Goal: Information Seeking & Learning: Learn about a topic

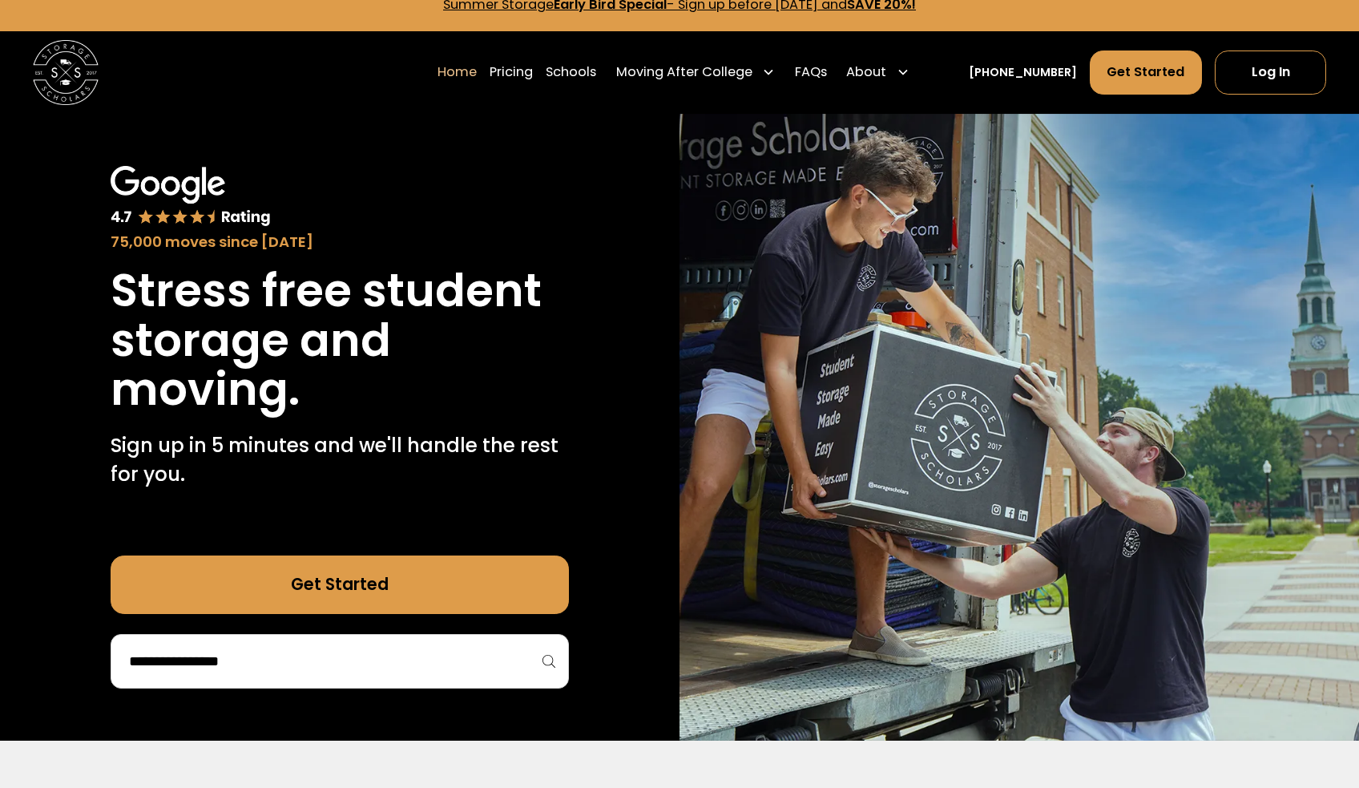
scroll to position [27, 0]
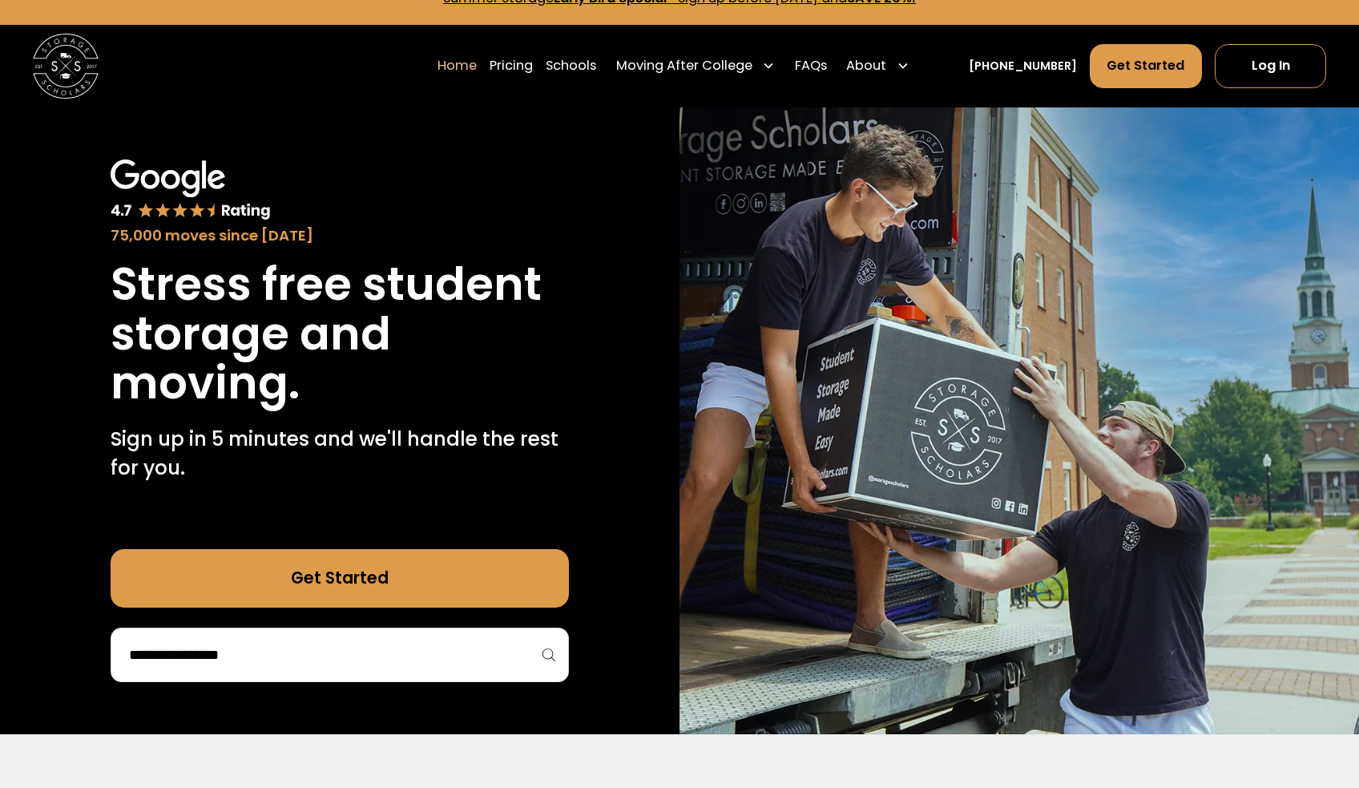
click at [374, 582] on link "Get Started" at bounding box center [340, 578] width 459 height 59
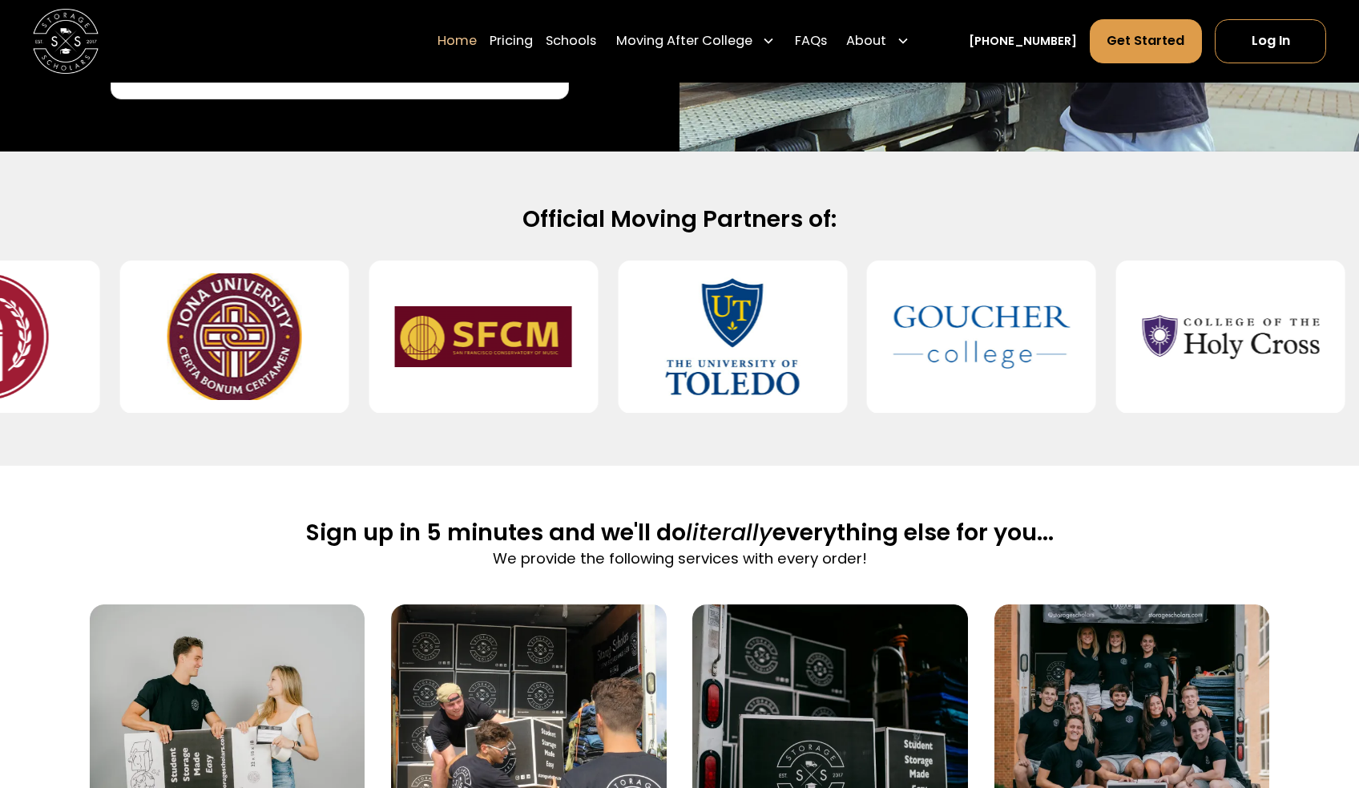
scroll to position [597, 0]
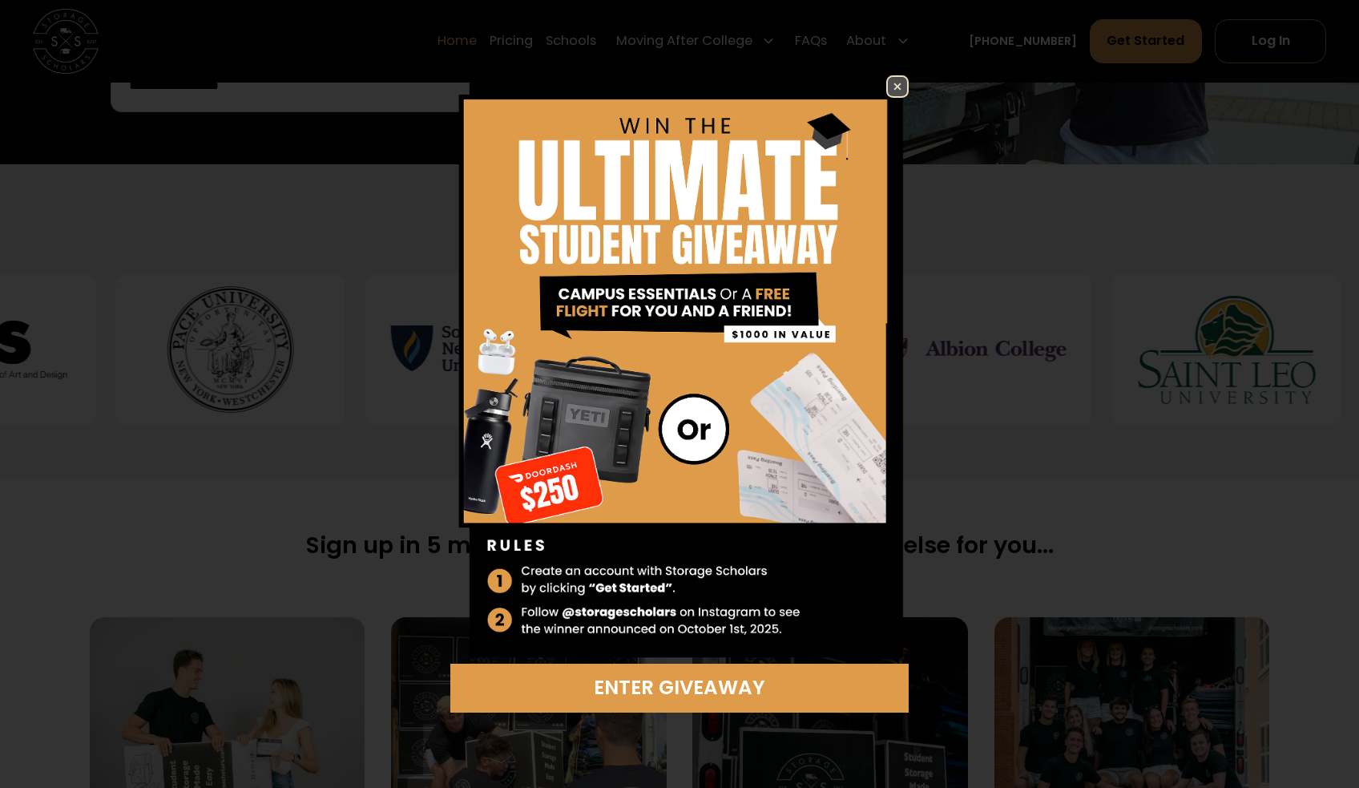
click at [895, 87] on img at bounding box center [897, 86] width 19 height 19
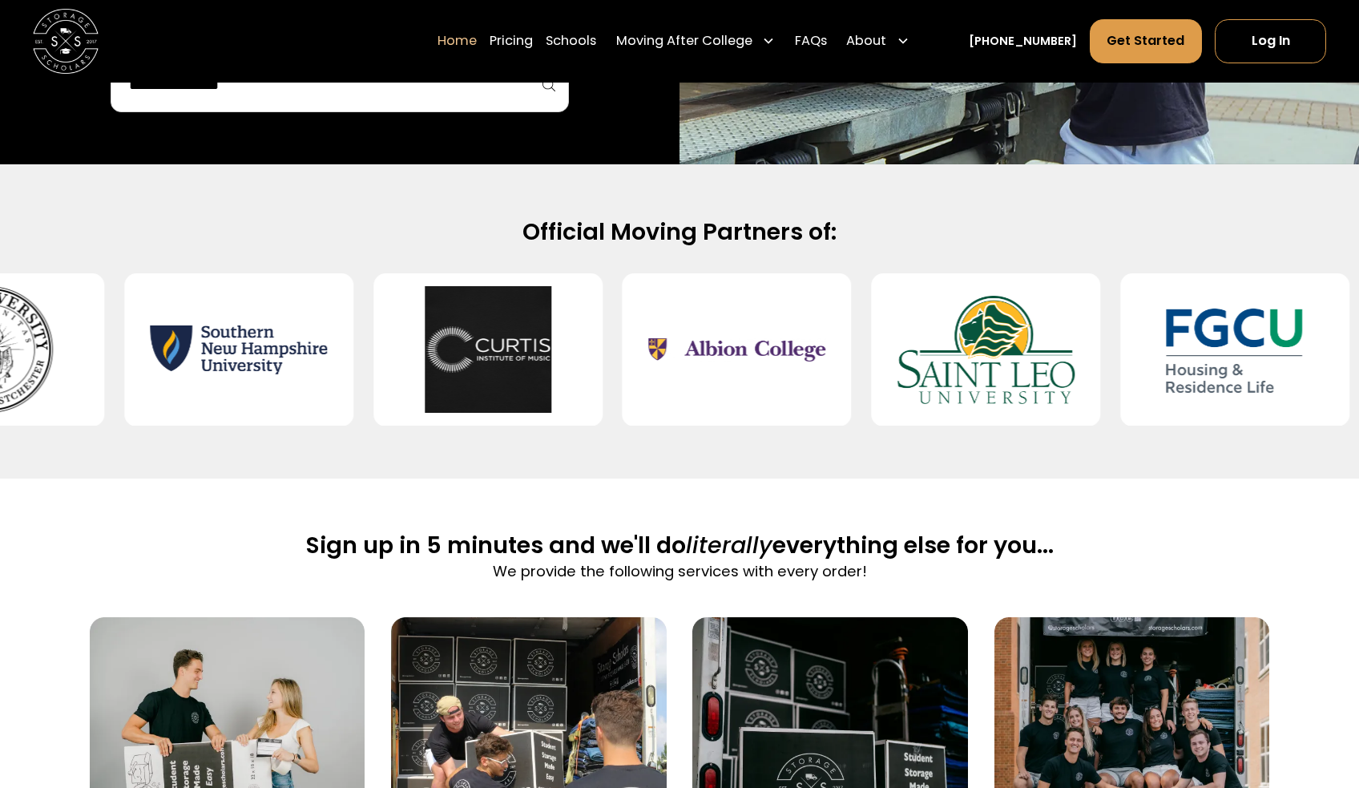
scroll to position [643, 0]
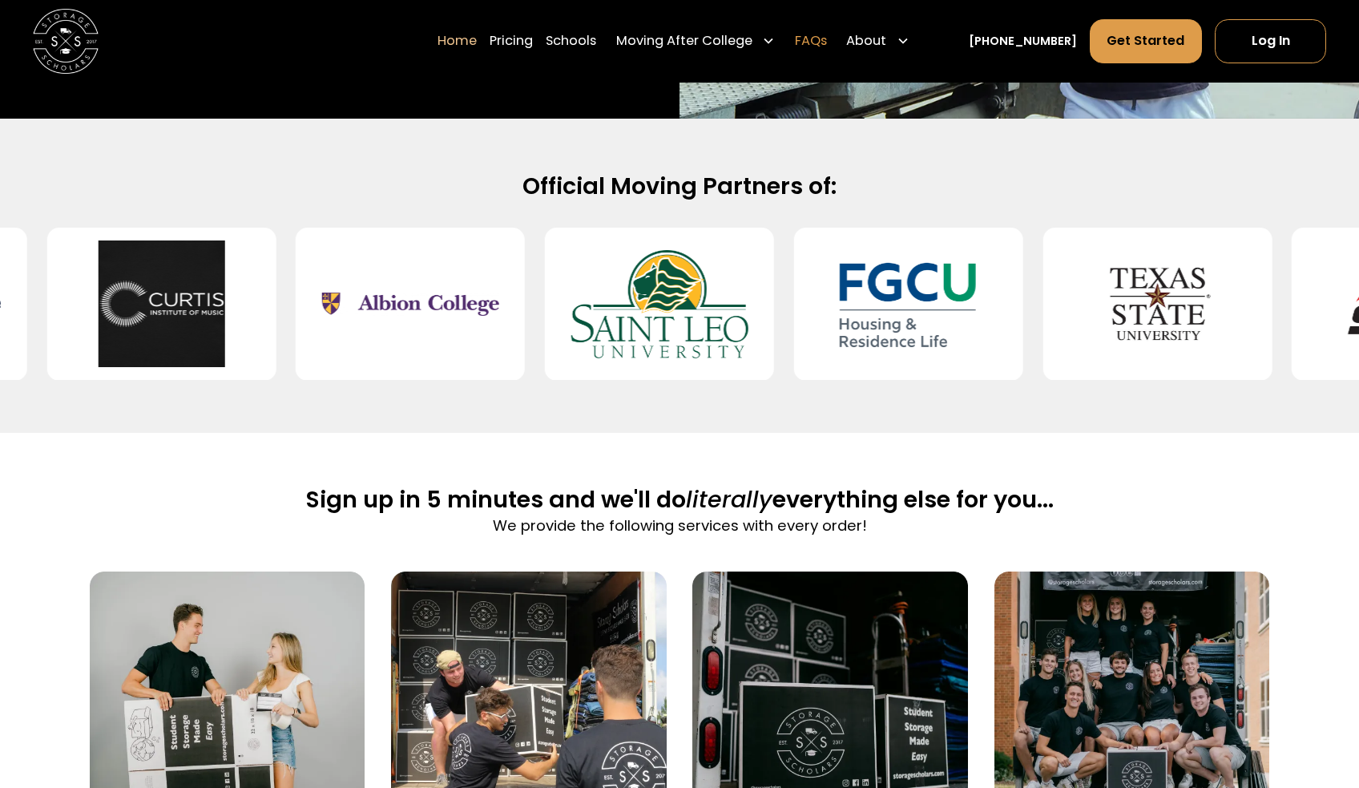
click at [827, 42] on link "FAQs" at bounding box center [811, 41] width 32 height 46
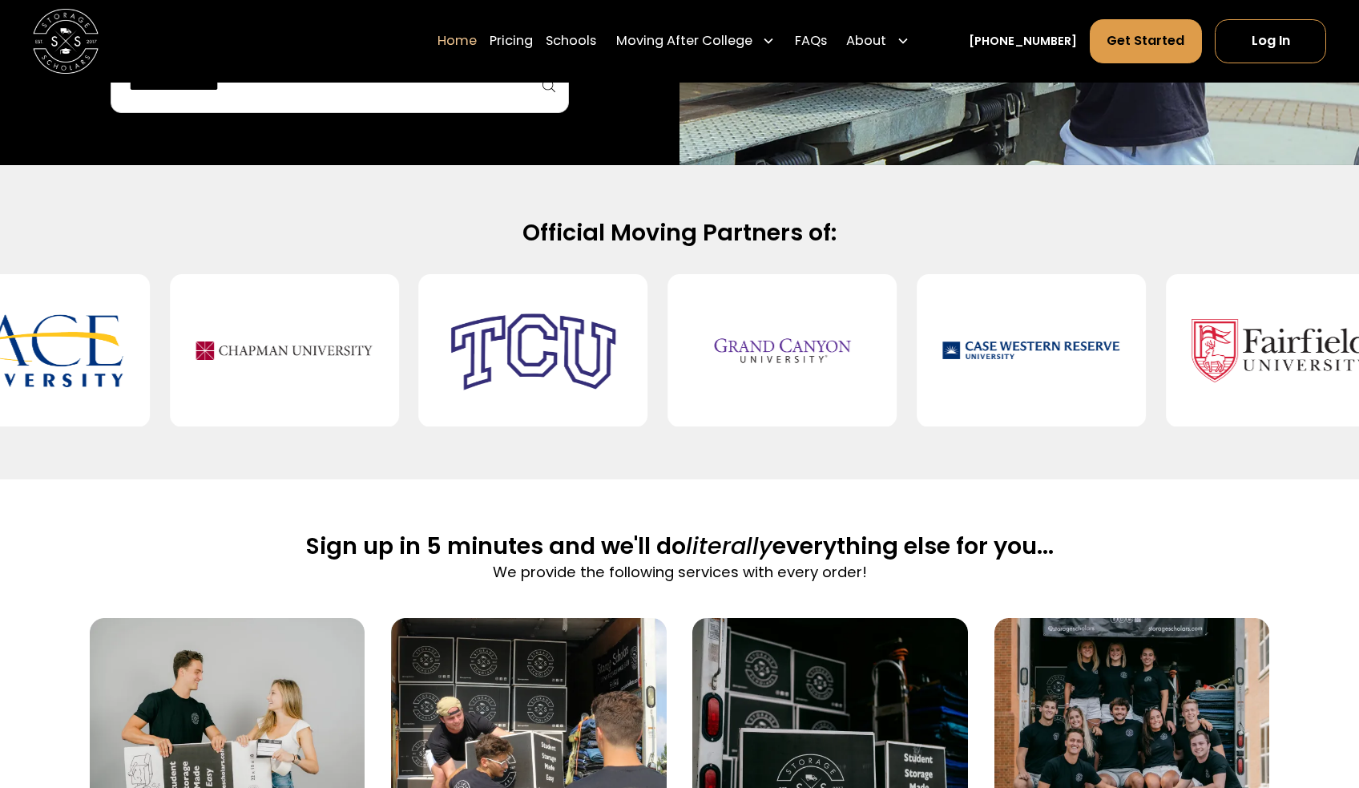
scroll to position [590, 0]
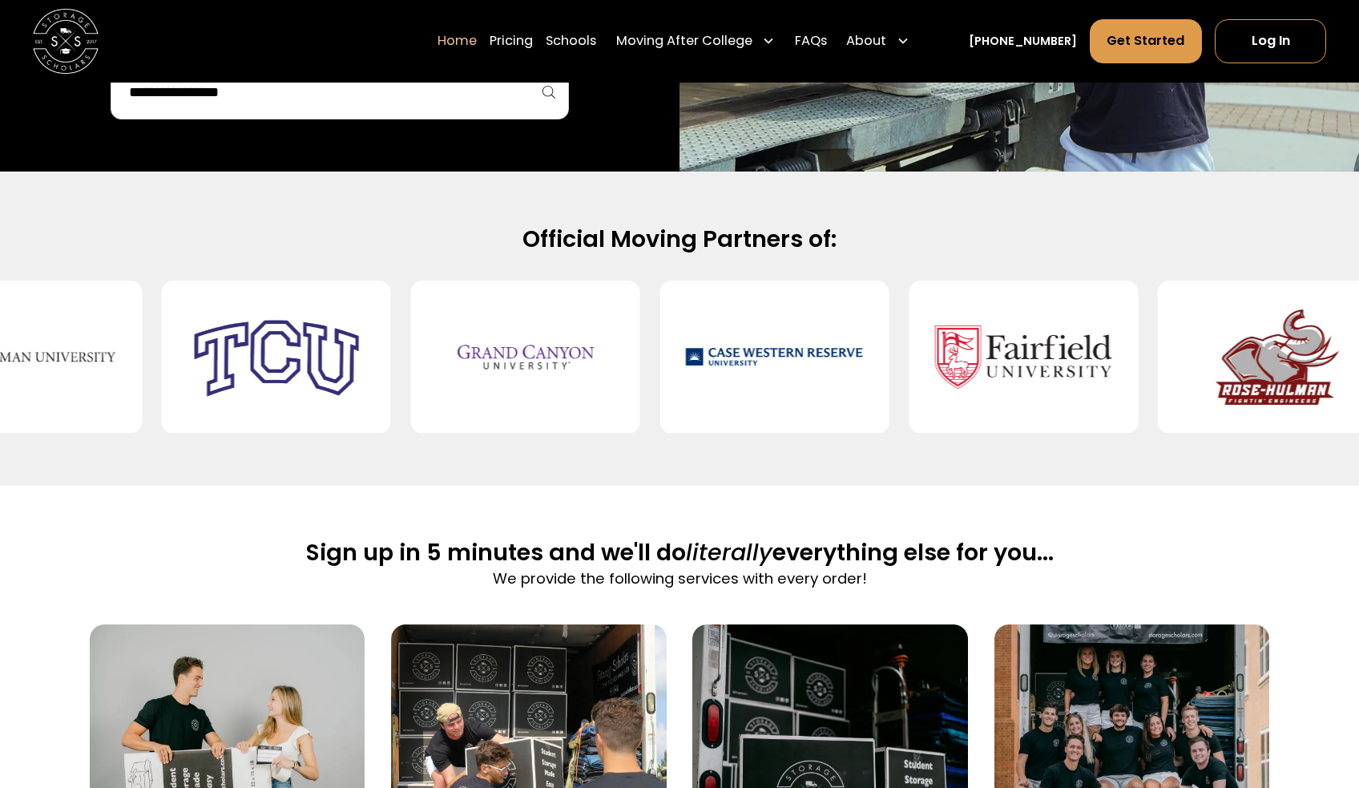
click at [750, 234] on h2 "Official Moving Partners of:" at bounding box center [680, 239] width 1048 height 30
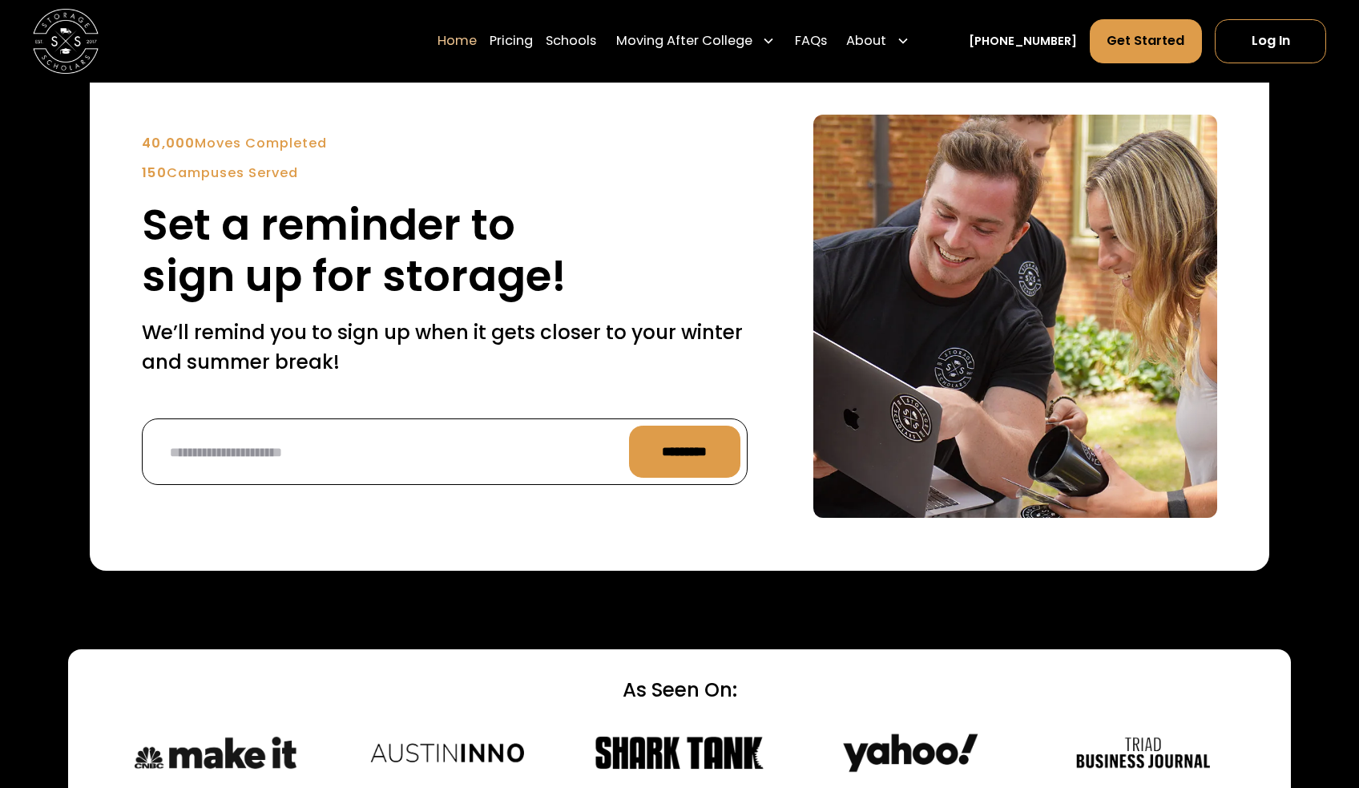
scroll to position [4013, 0]
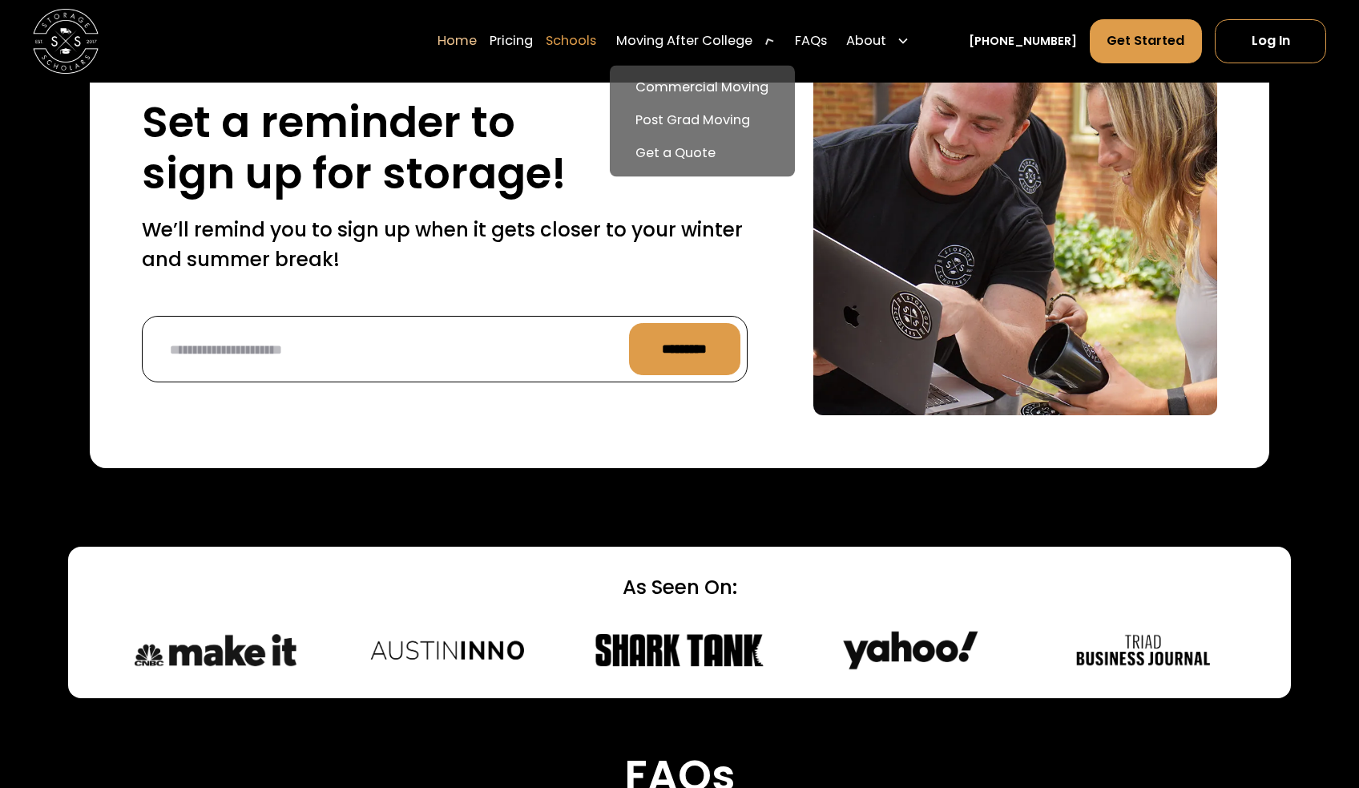
click at [585, 33] on link "Schools" at bounding box center [571, 41] width 51 height 46
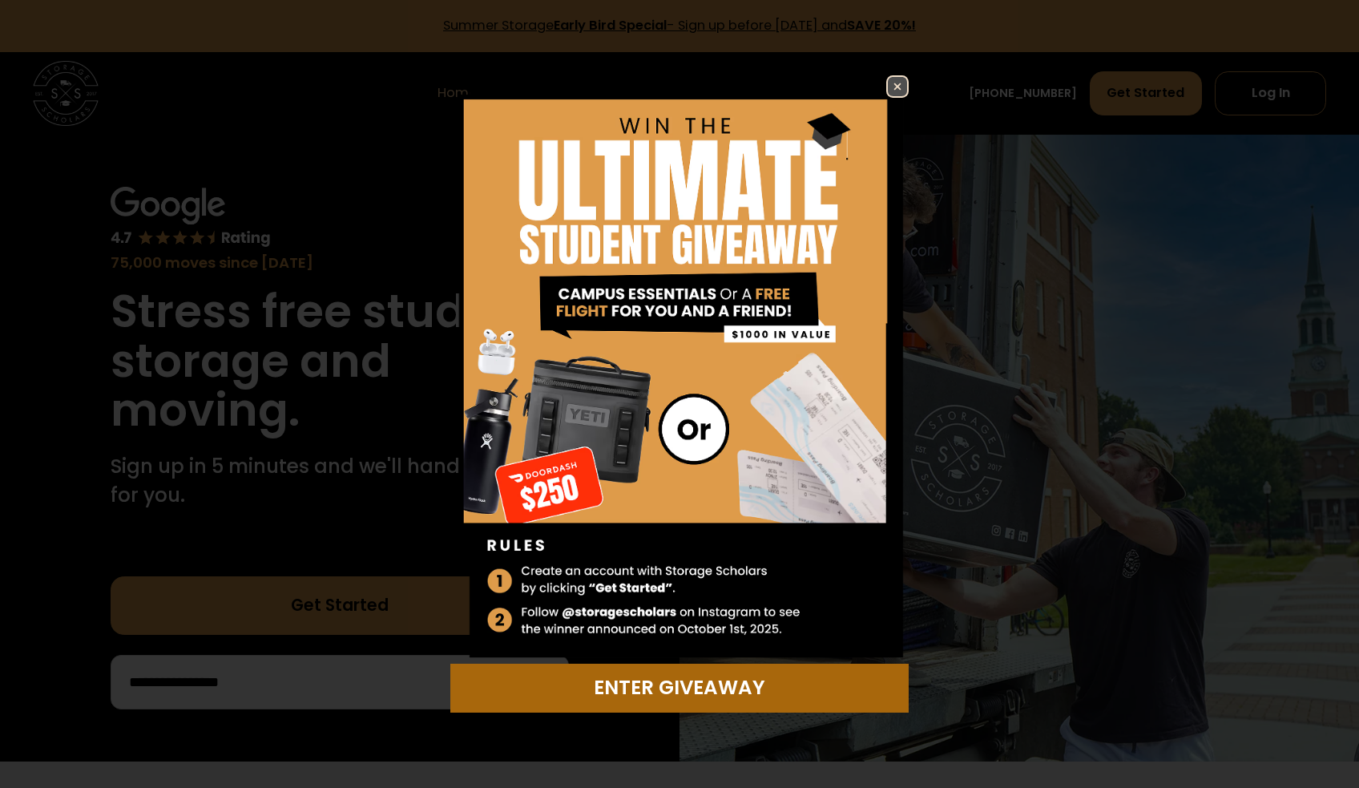
click at [733, 709] on link "Enter Giveaway" at bounding box center [679, 688] width 459 height 49
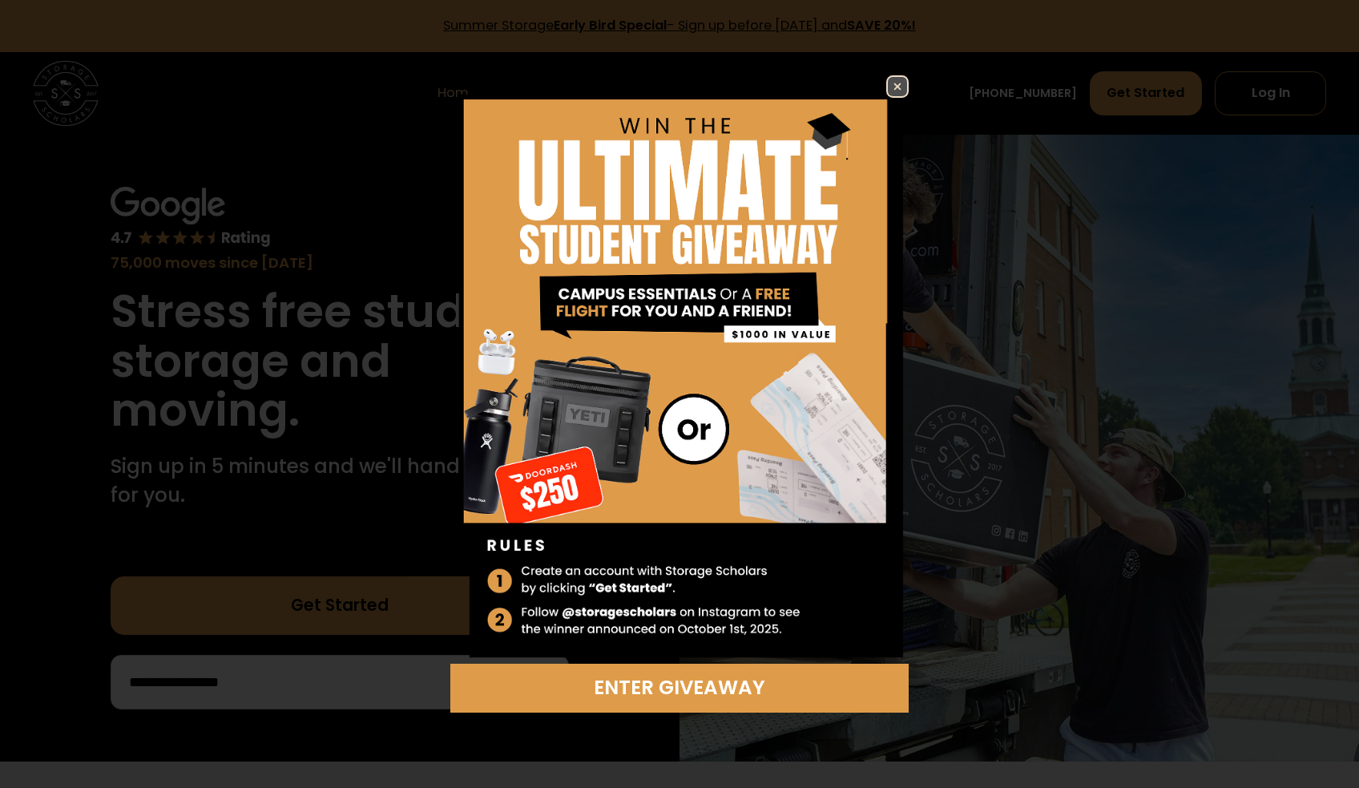
click at [899, 87] on img at bounding box center [897, 86] width 19 height 19
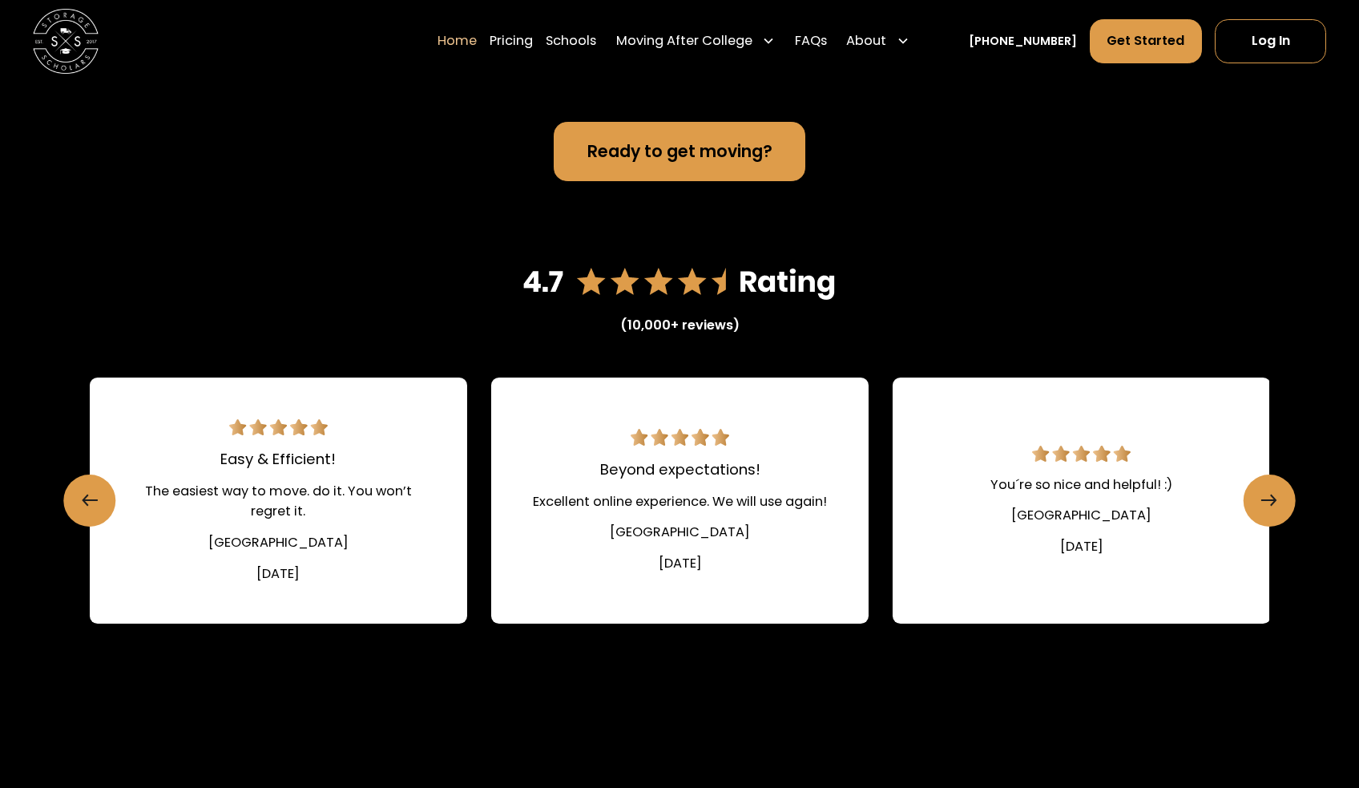
scroll to position [2180, 0]
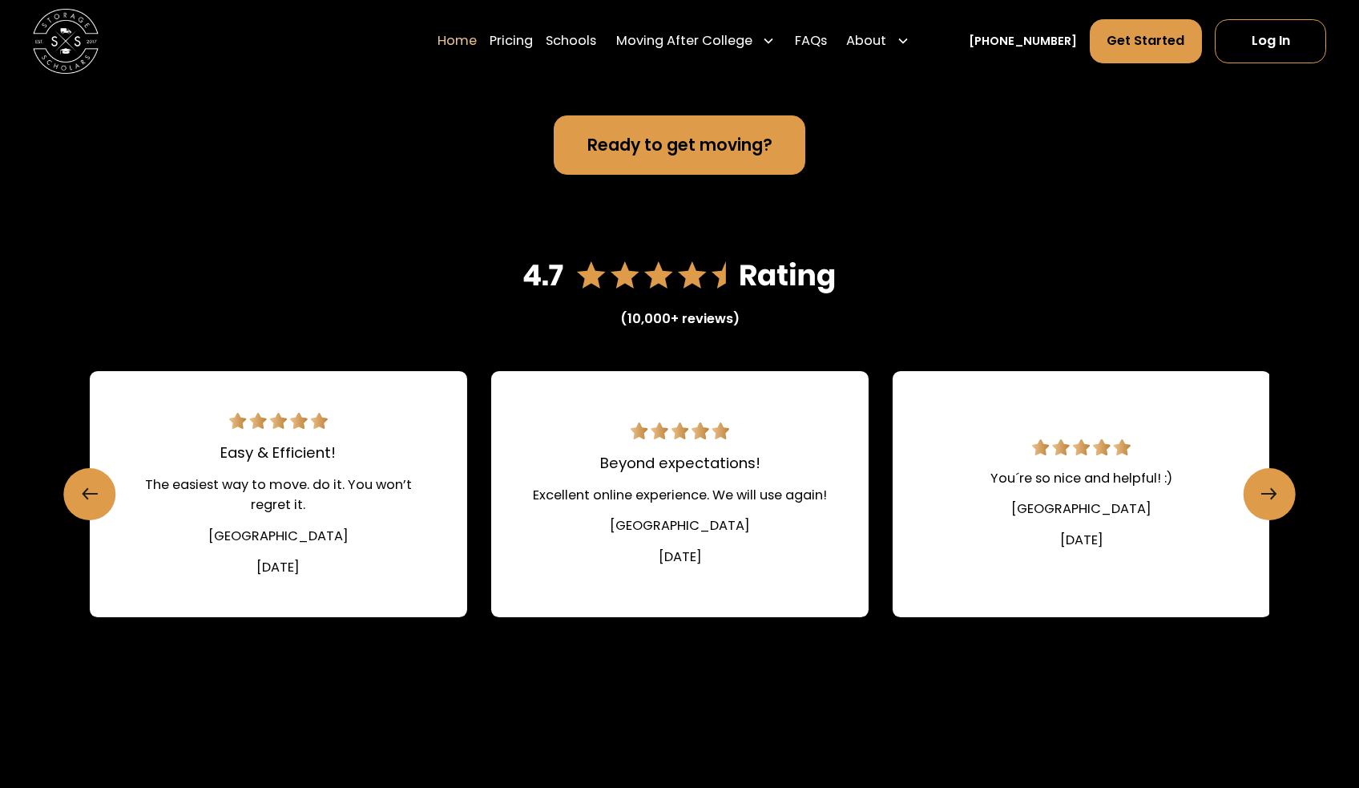
click at [722, 291] on img at bounding box center [680, 274] width 314 height 43
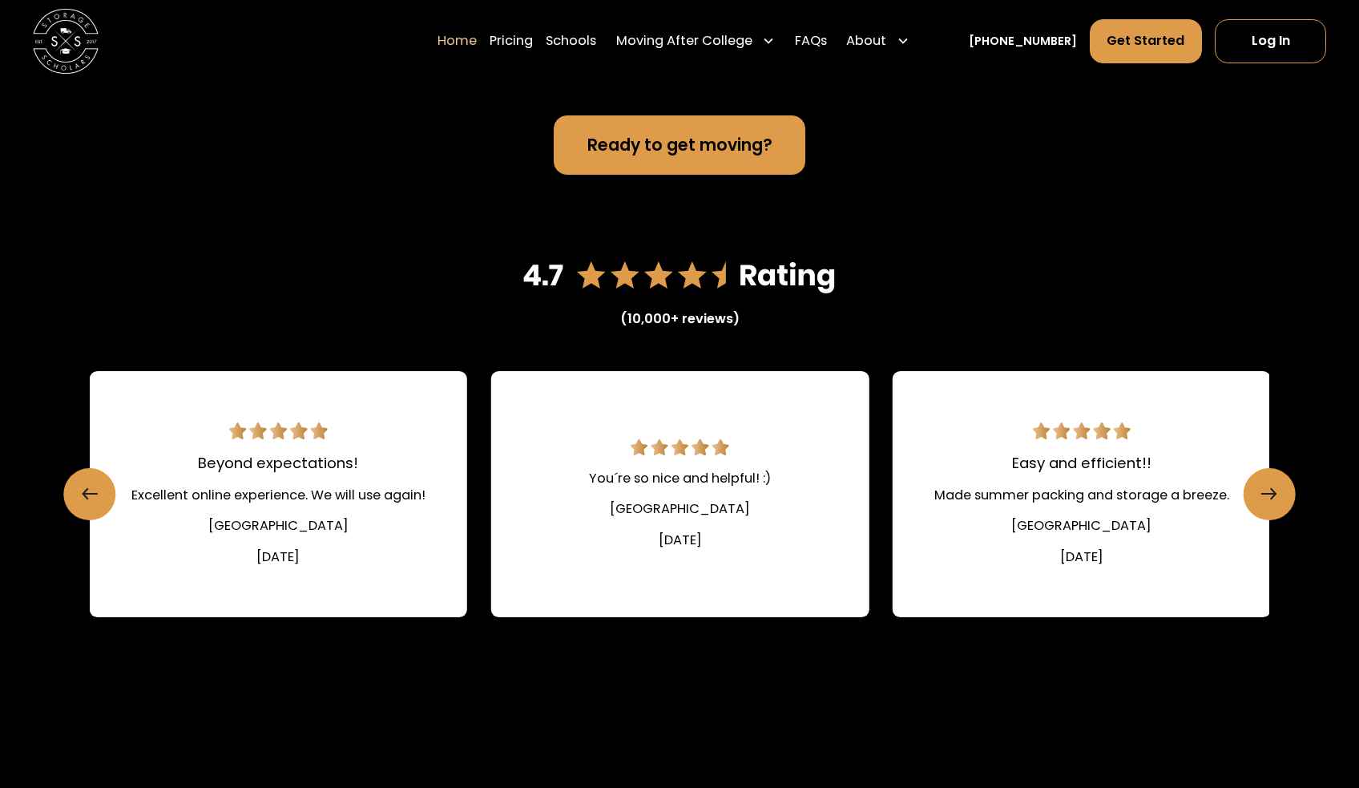
click at [669, 297] on img at bounding box center [680, 274] width 314 height 43
click at [1279, 513] on link "Next slide" at bounding box center [1266, 494] width 47 height 47
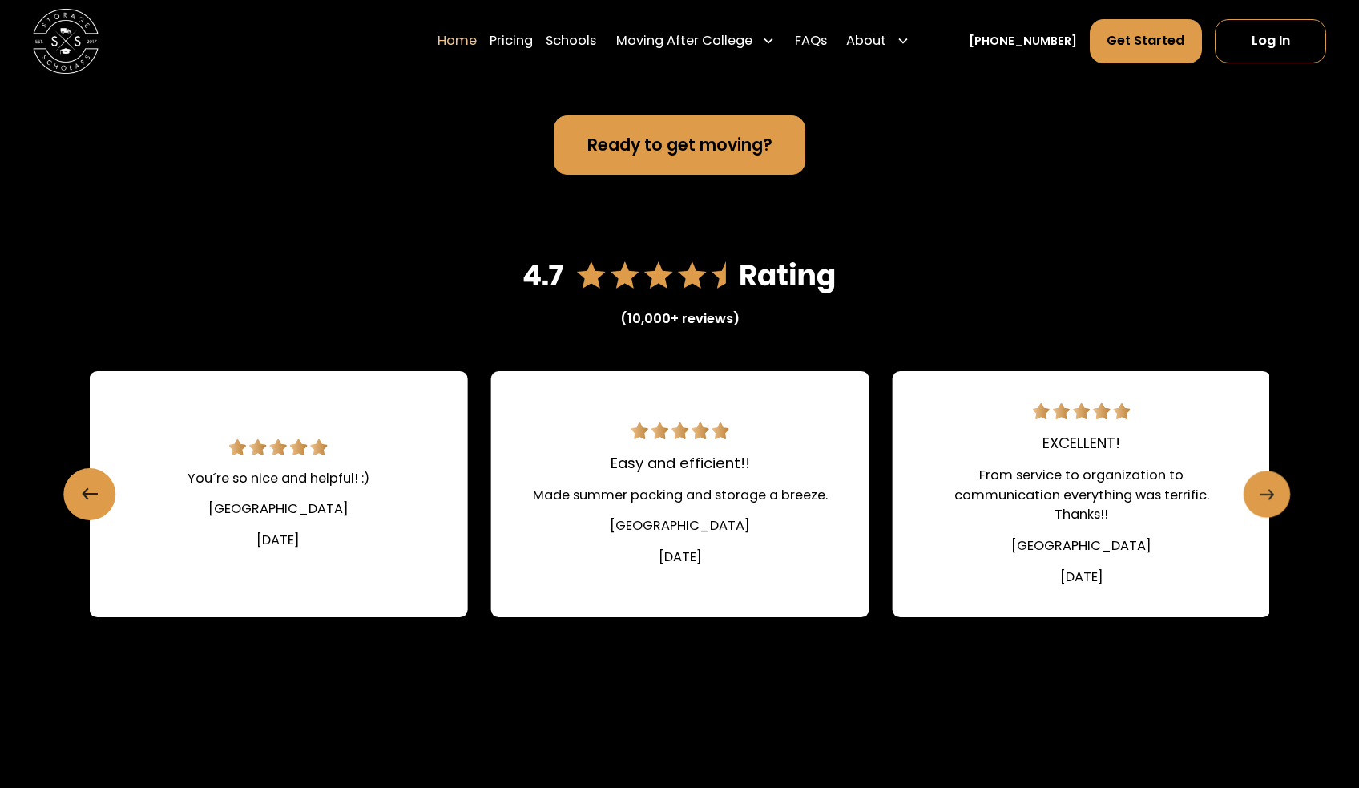
click at [1279, 513] on link "Next slide" at bounding box center [1266, 494] width 47 height 47
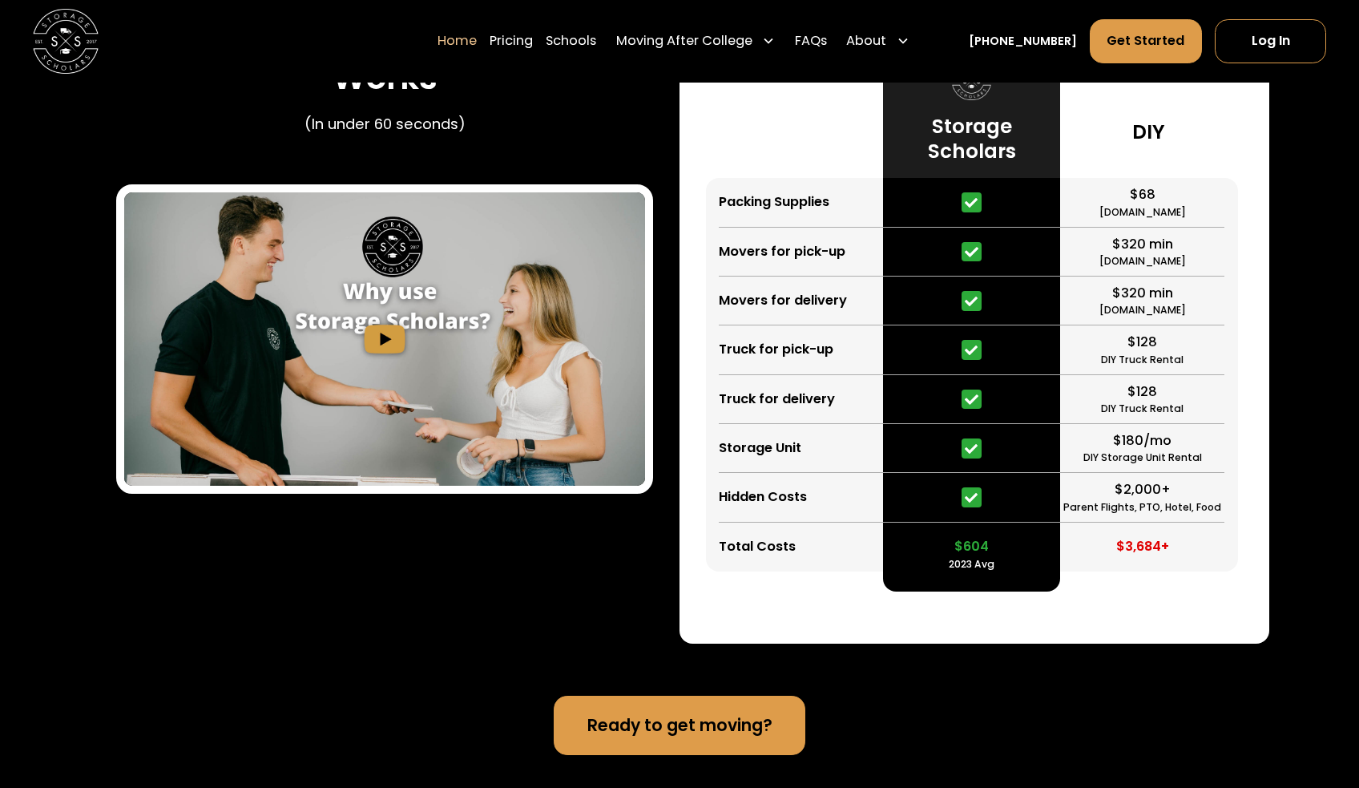
scroll to position [3138, 0]
click at [360, 350] on img "open lightbox" at bounding box center [385, 338] width 522 height 293
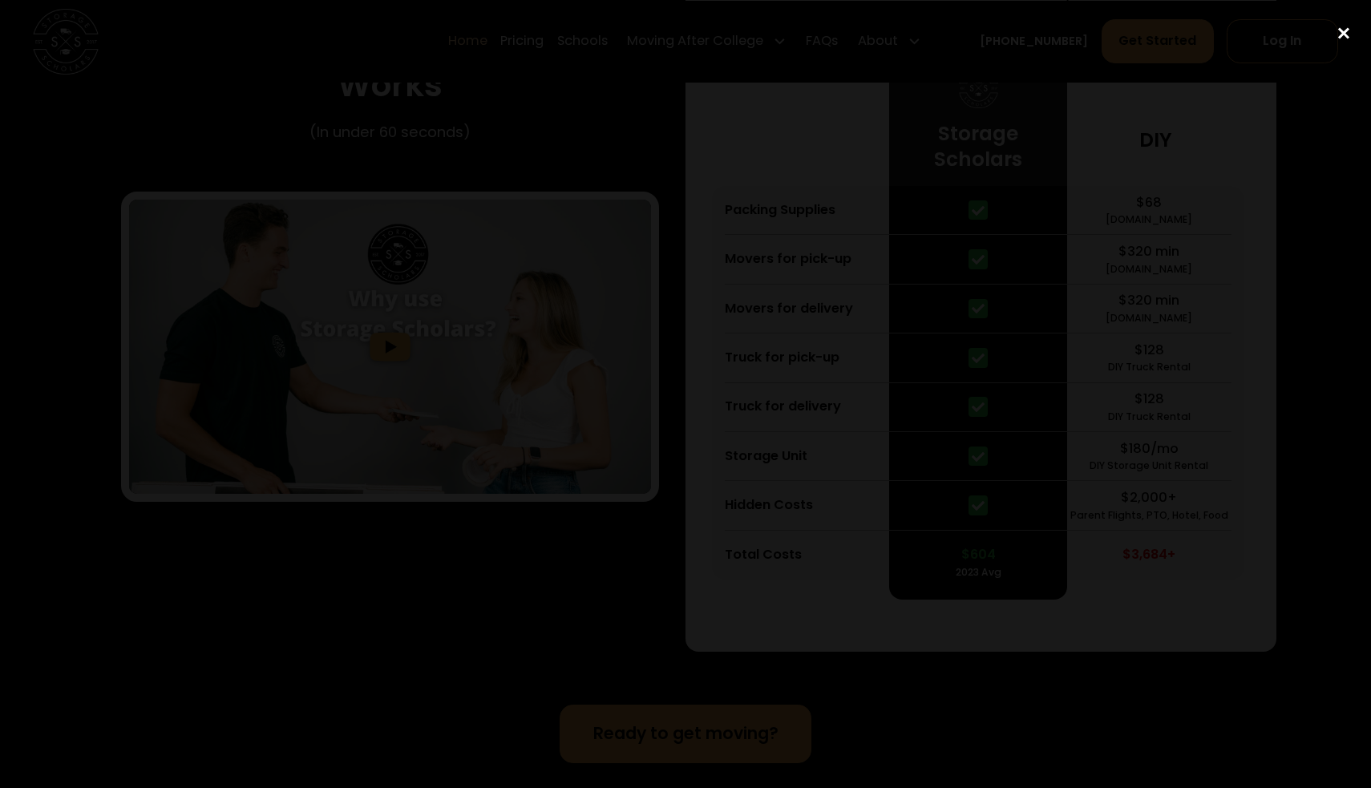
click at [1343, 29] on div "close lightbox" at bounding box center [1343, 33] width 55 height 35
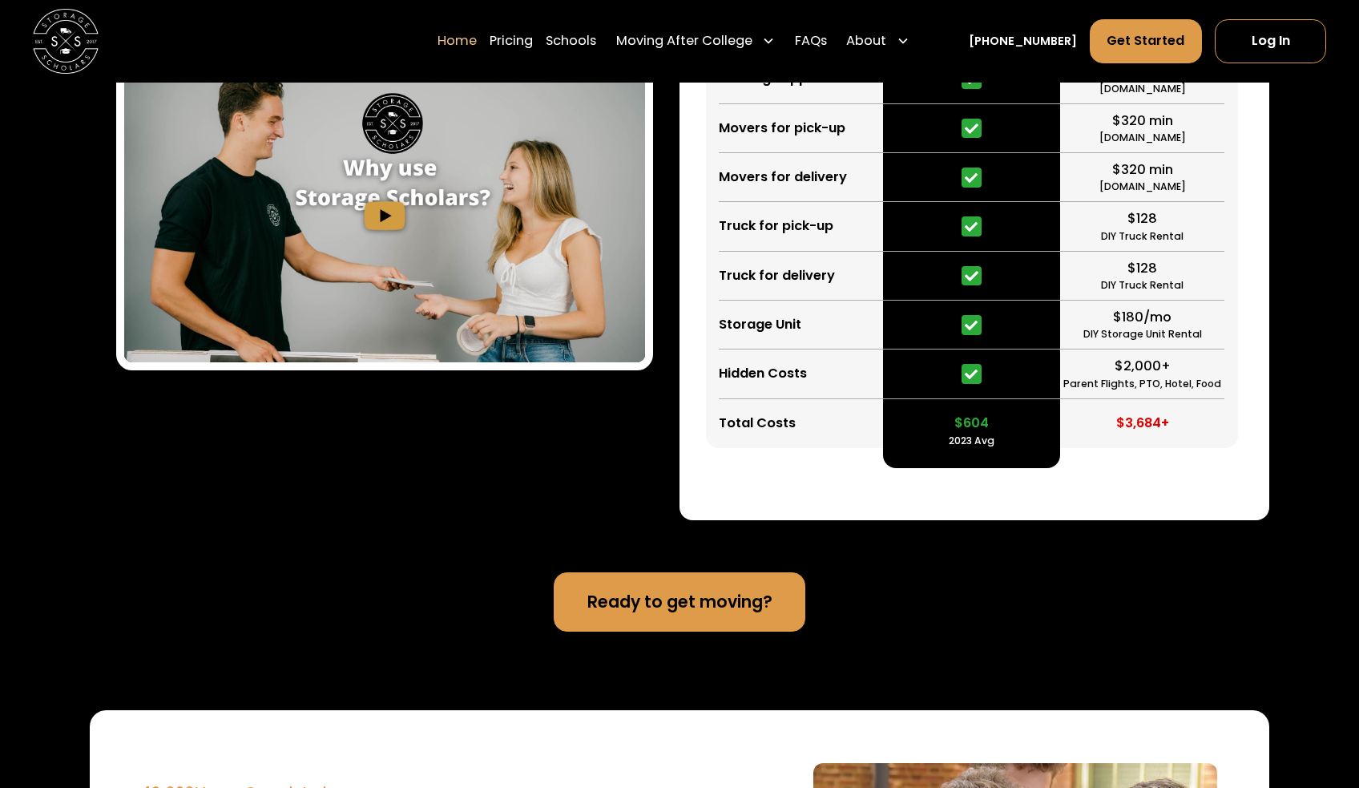
scroll to position [3265, 0]
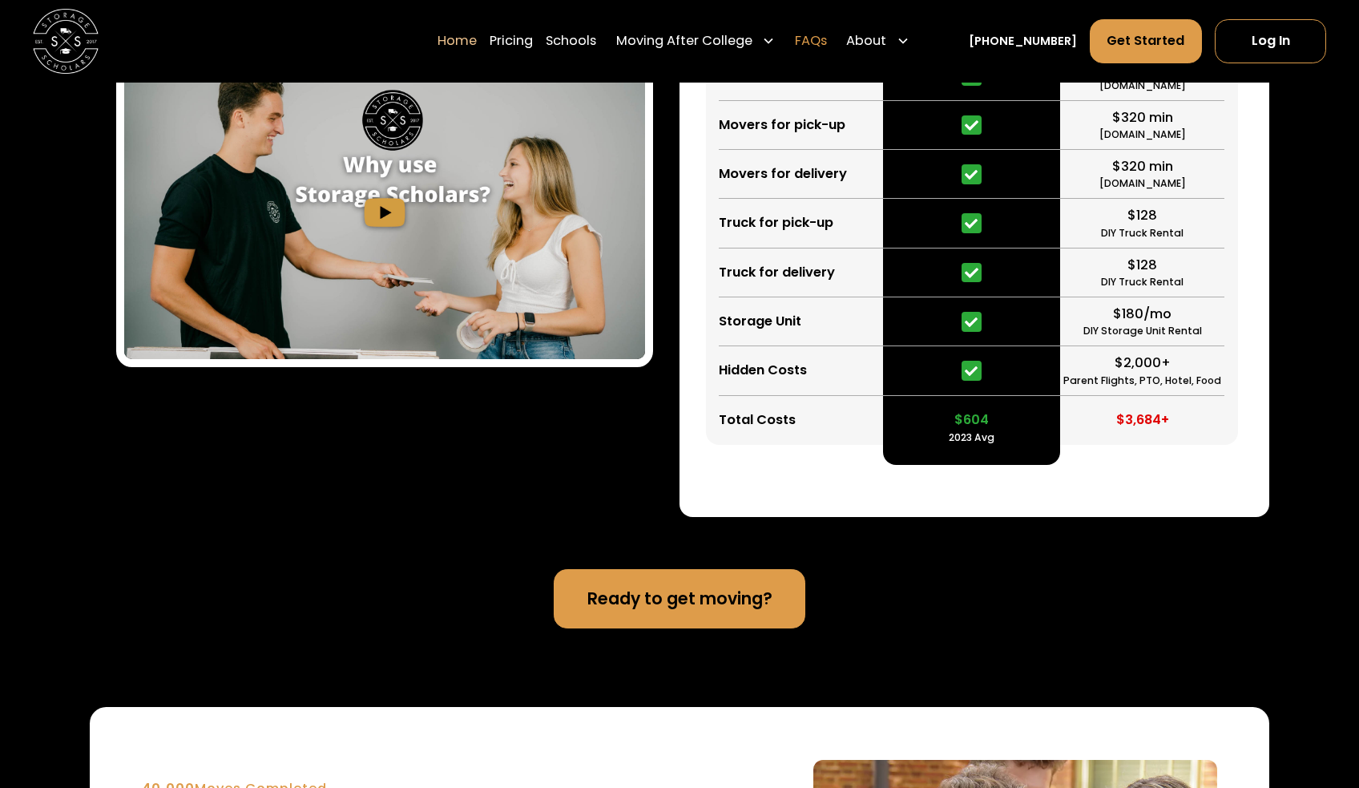
click at [827, 28] on link "FAQs" at bounding box center [811, 41] width 32 height 46
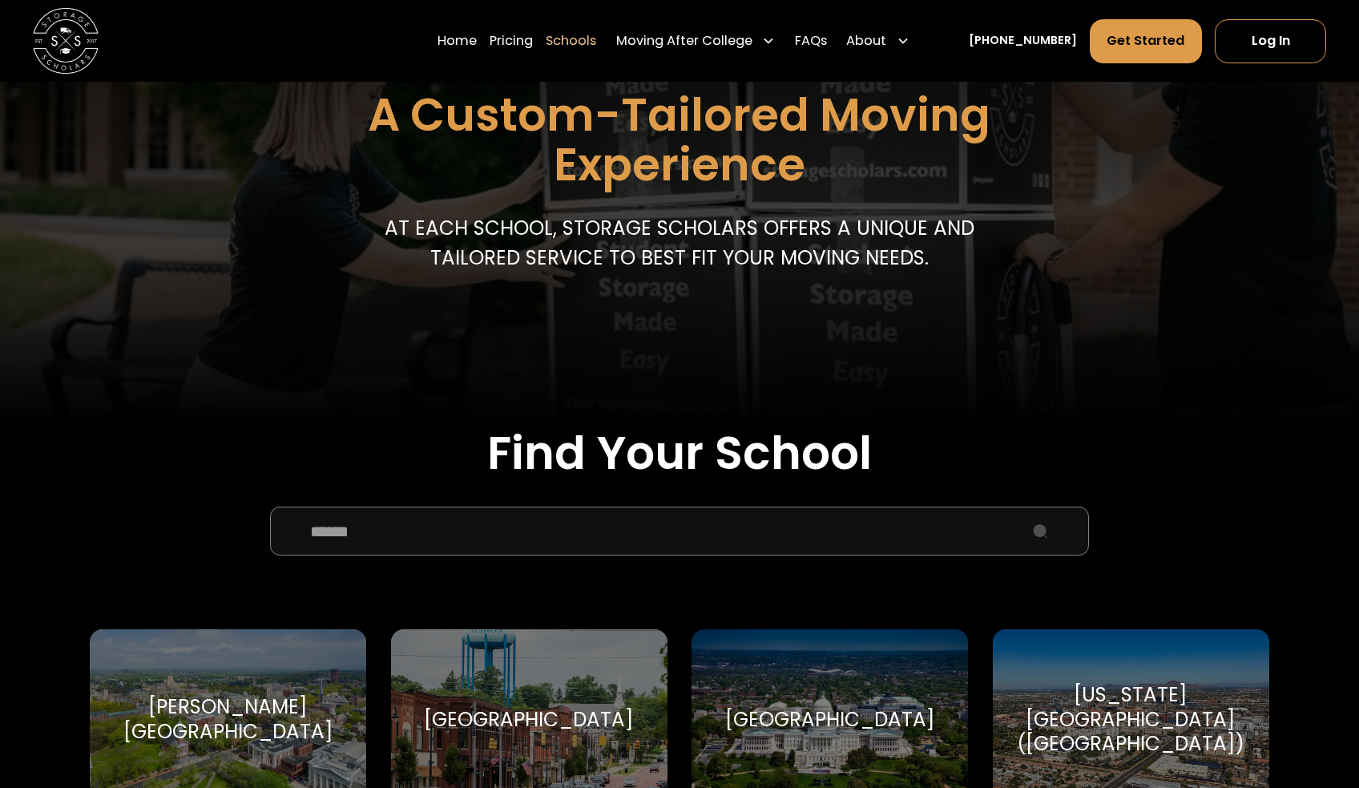
scroll to position [397, 0]
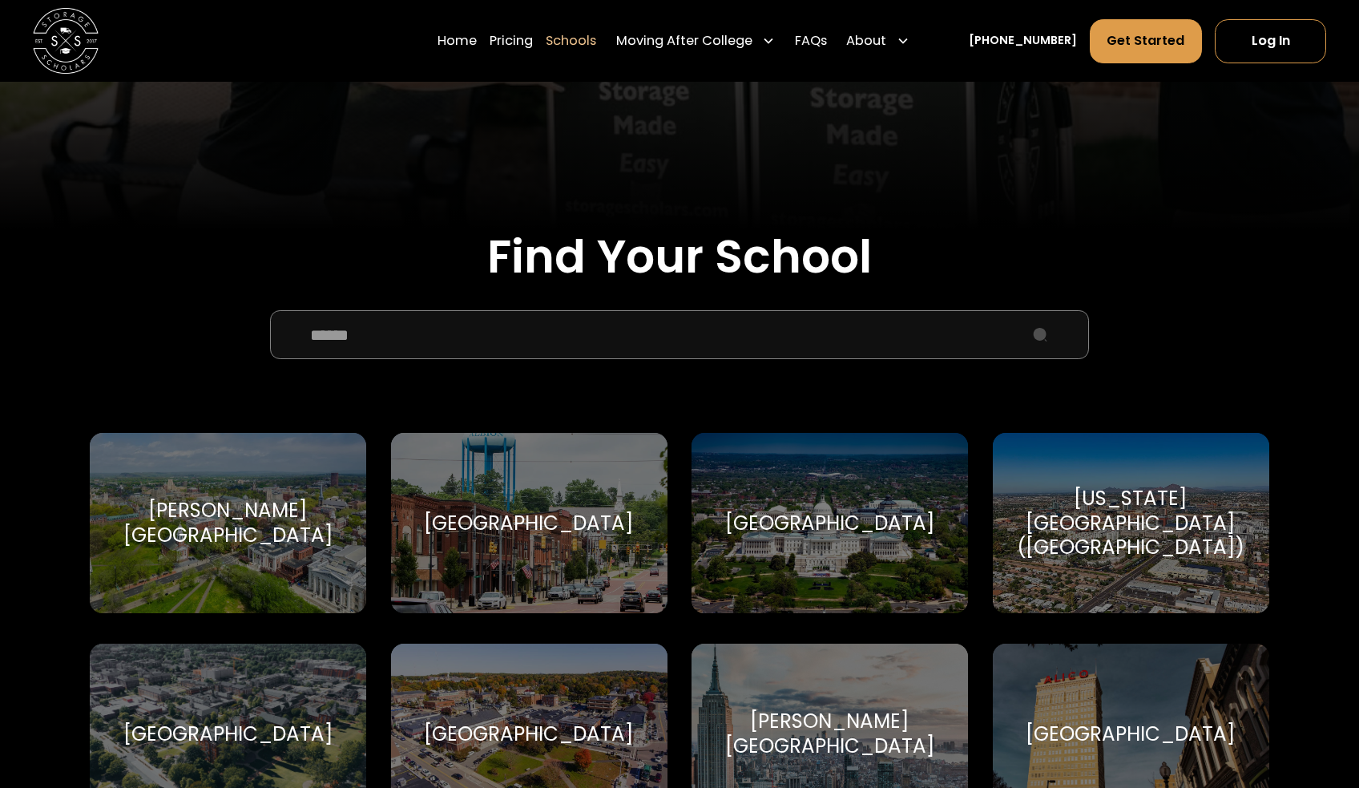
click at [669, 325] on input "School Select Form" at bounding box center [679, 334] width 819 height 49
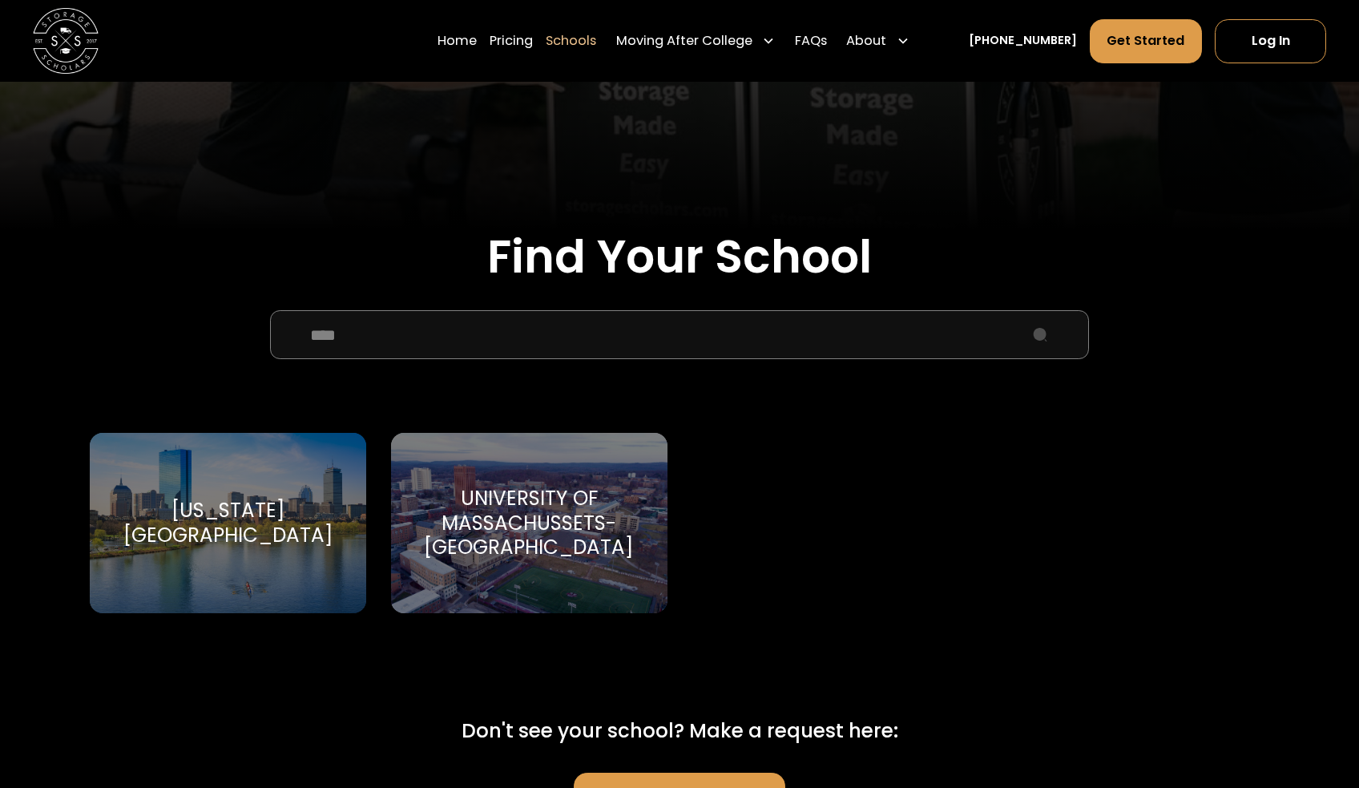
type input "****"
click at [301, 523] on div "Massachusetts Institute of Technology" at bounding box center [228, 523] width 237 height 49
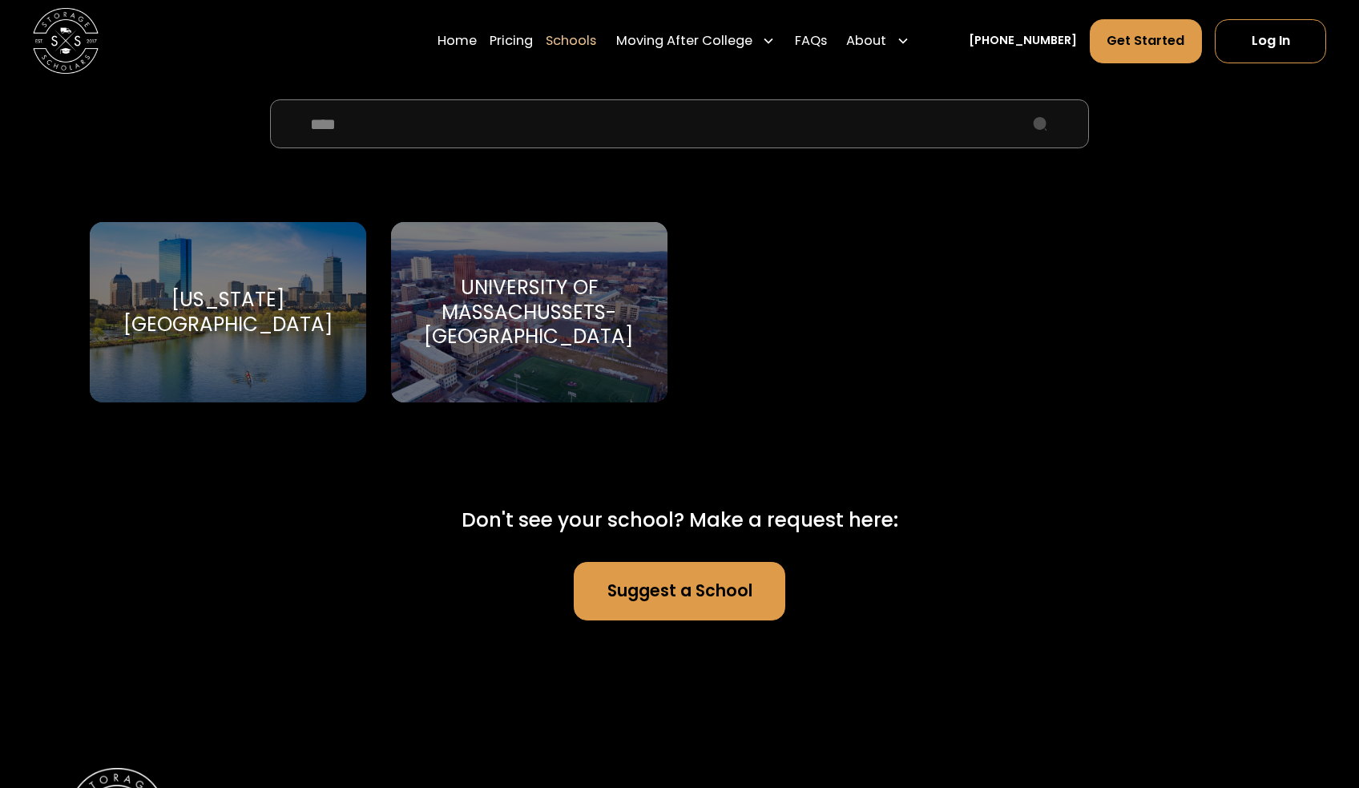
click at [562, 321] on div "University of Massachussets-[GEOGRAPHIC_DATA]" at bounding box center [528, 313] width 237 height 74
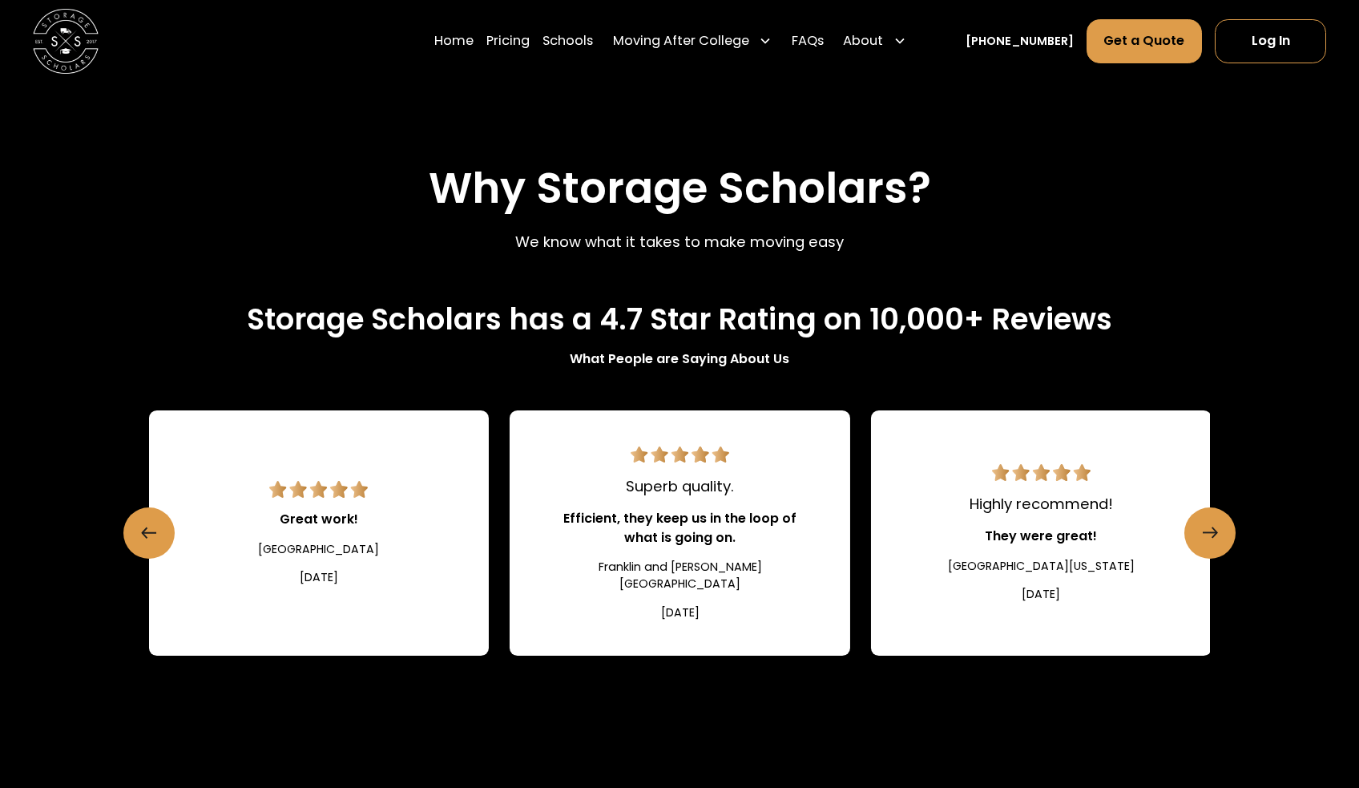
scroll to position [1621, 0]
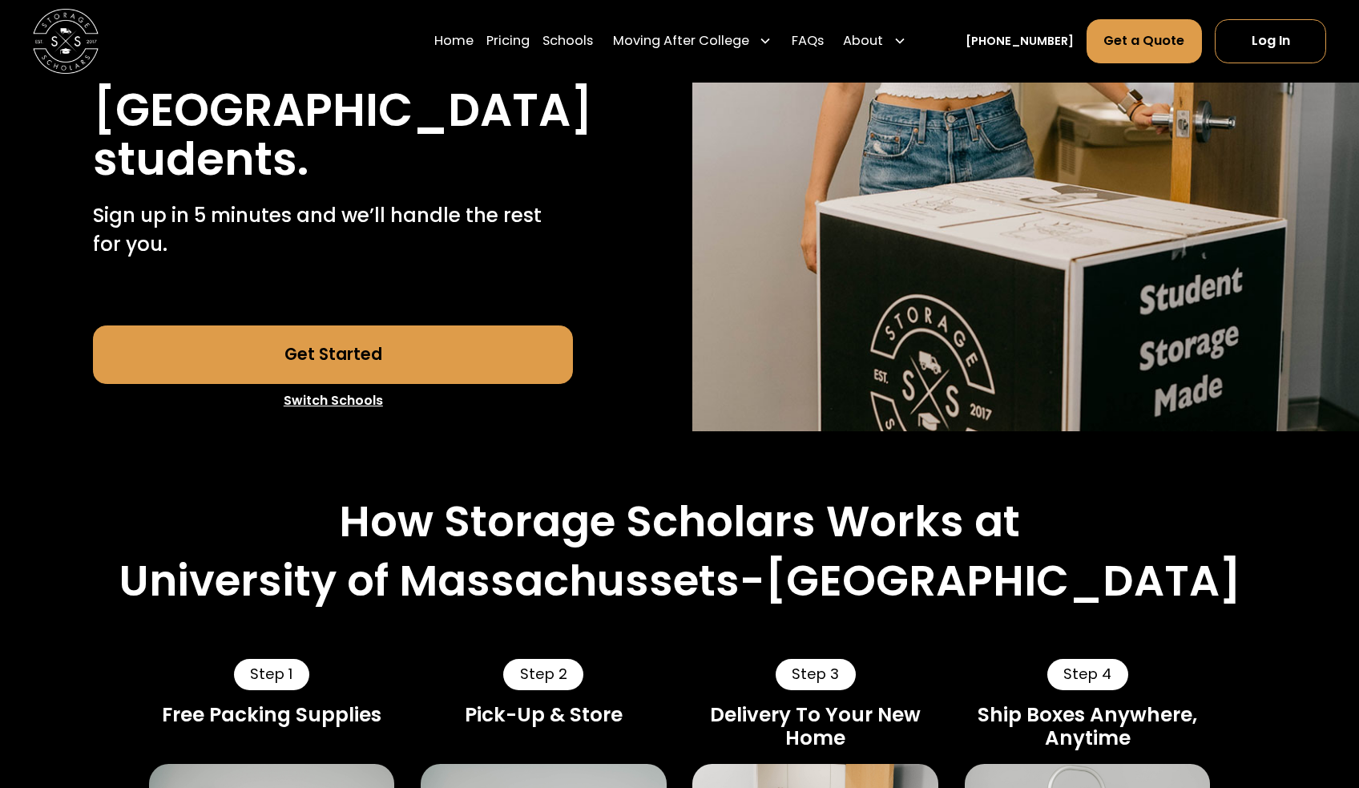
scroll to position [257, 0]
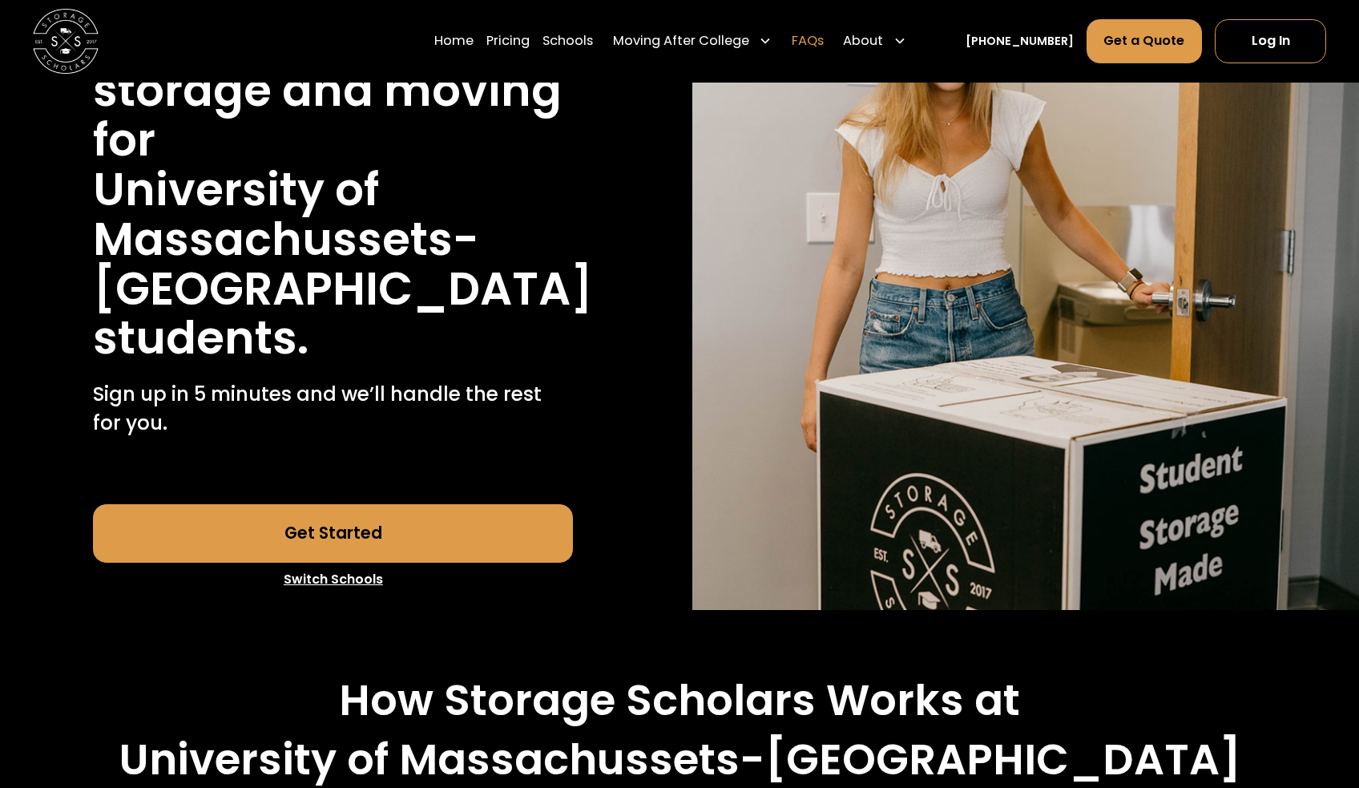
click at [824, 38] on link "FAQs" at bounding box center [808, 41] width 32 height 46
click at [824, 40] on link "FAQs" at bounding box center [808, 41] width 32 height 46
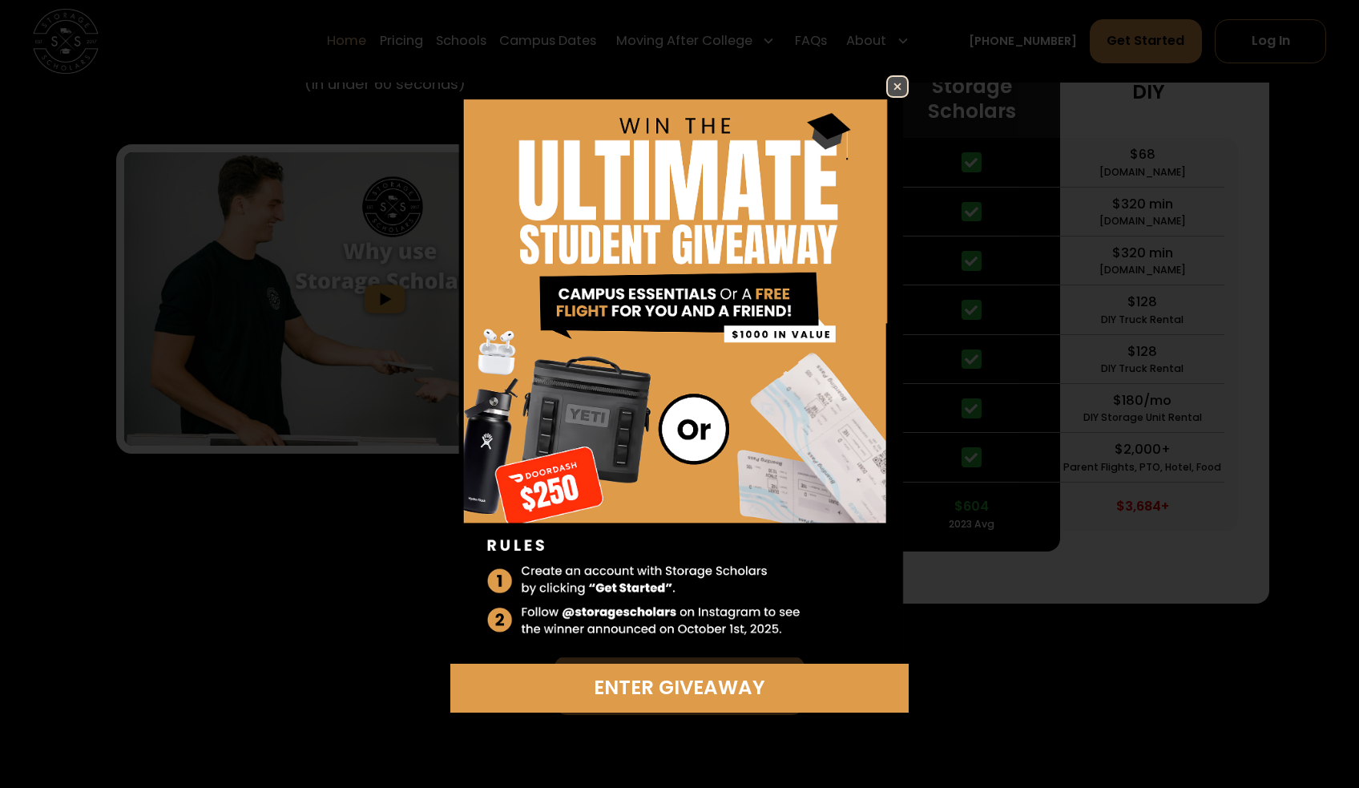
scroll to position [3178, 0]
click at [902, 79] on img at bounding box center [897, 86] width 19 height 19
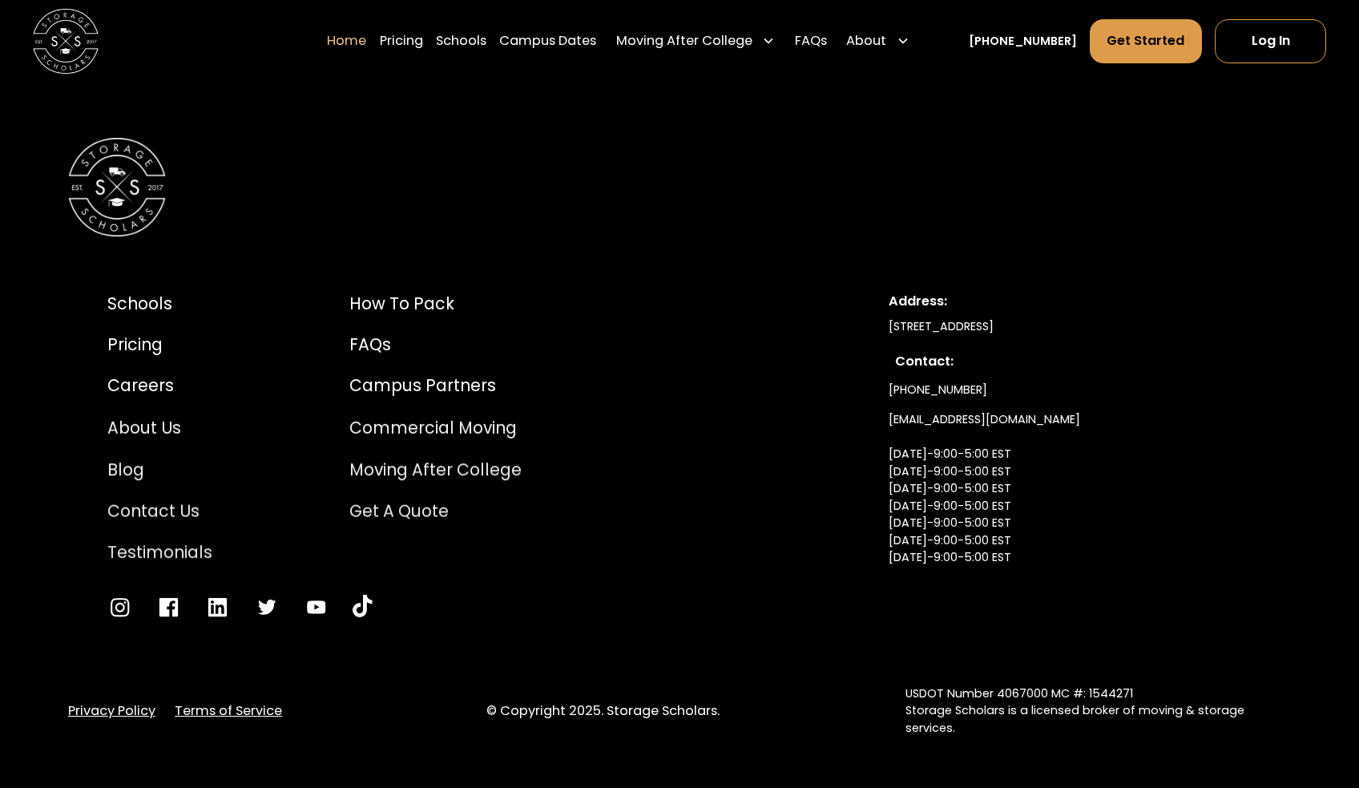
scroll to position [5501, 0]
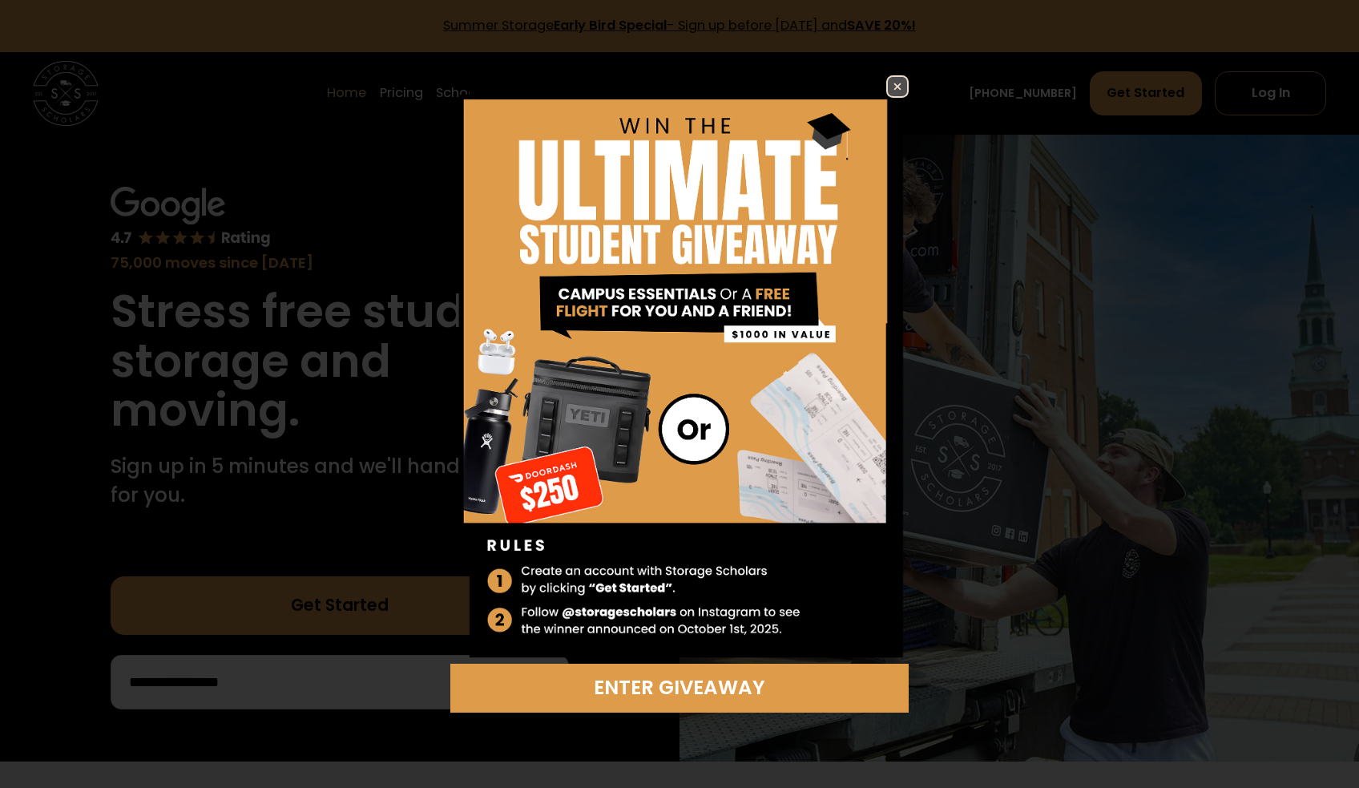
click at [899, 83] on img at bounding box center [897, 86] width 19 height 19
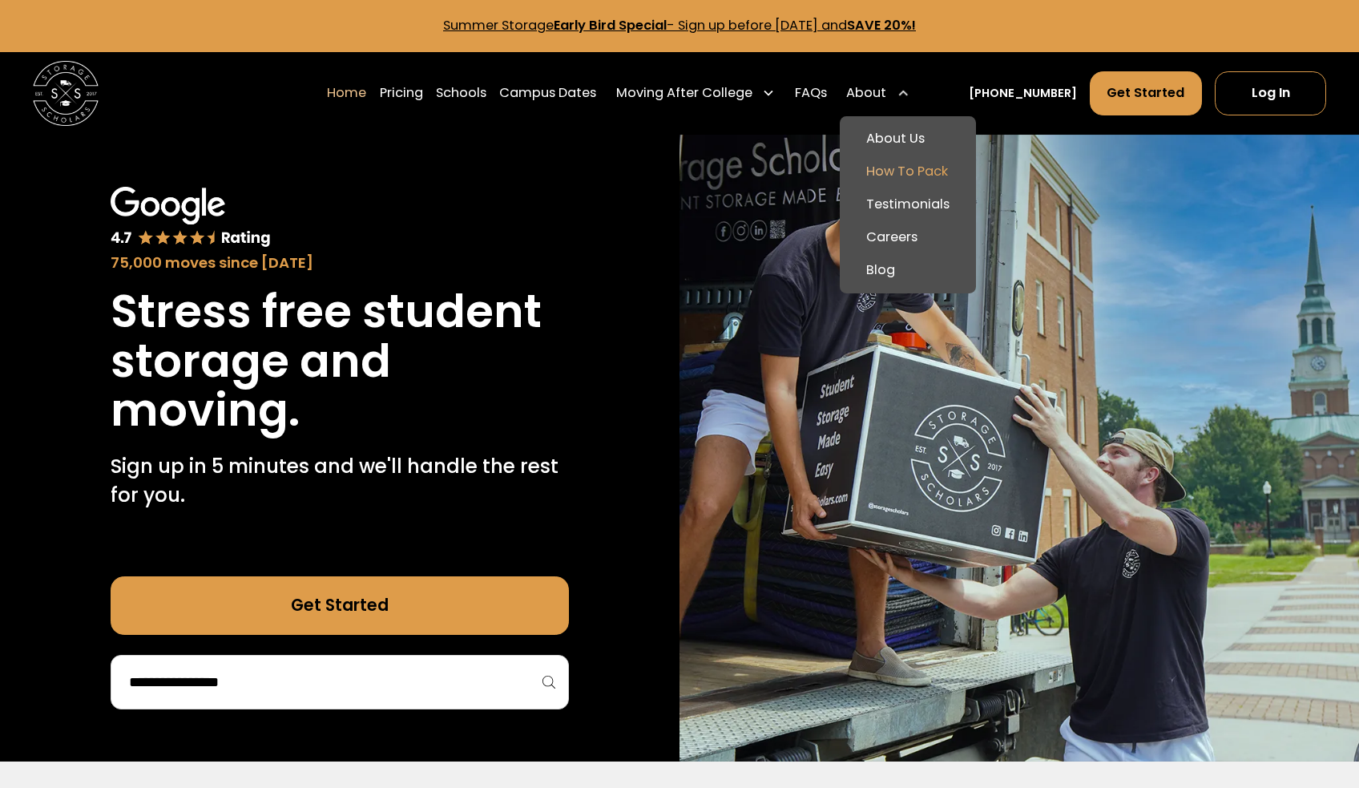
click at [934, 168] on link "How To Pack" at bounding box center [907, 172] width 123 height 33
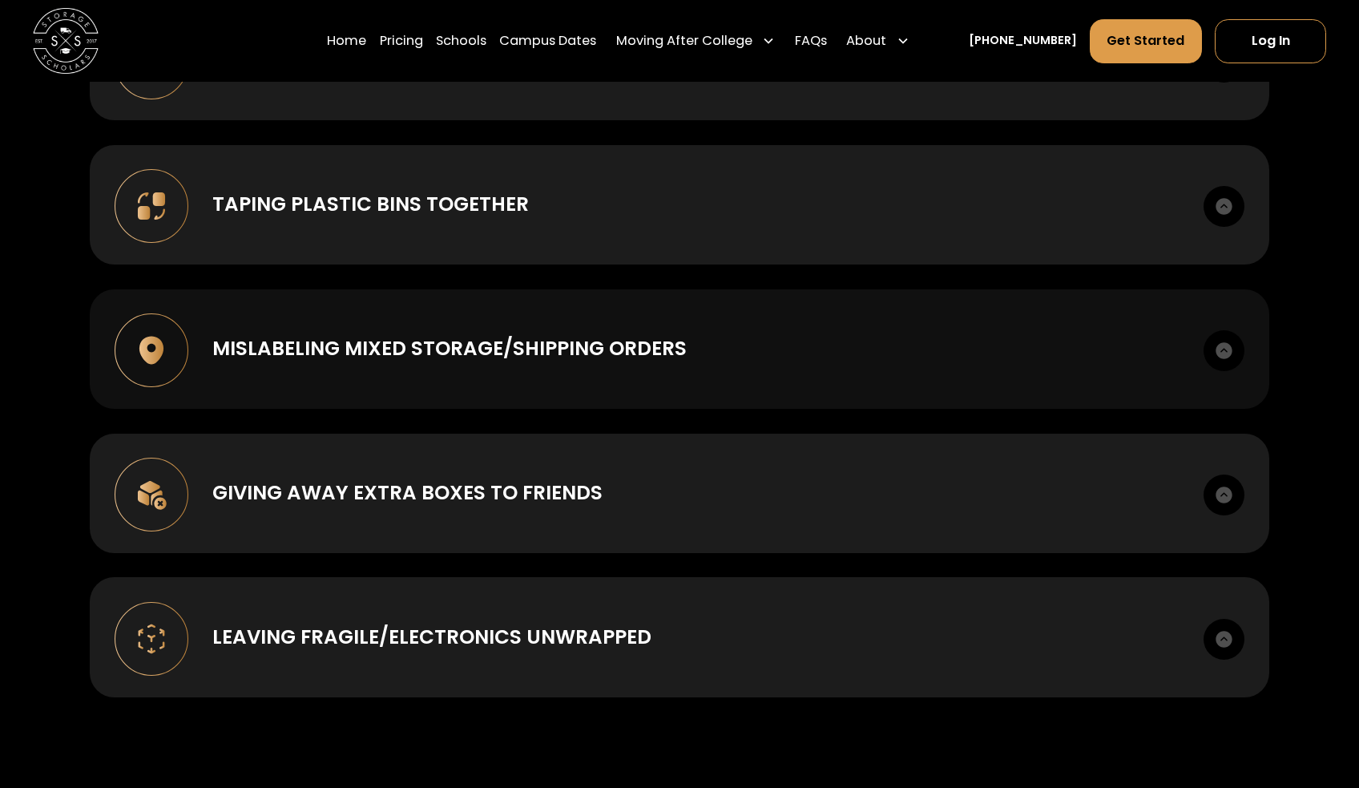
scroll to position [1909, 0]
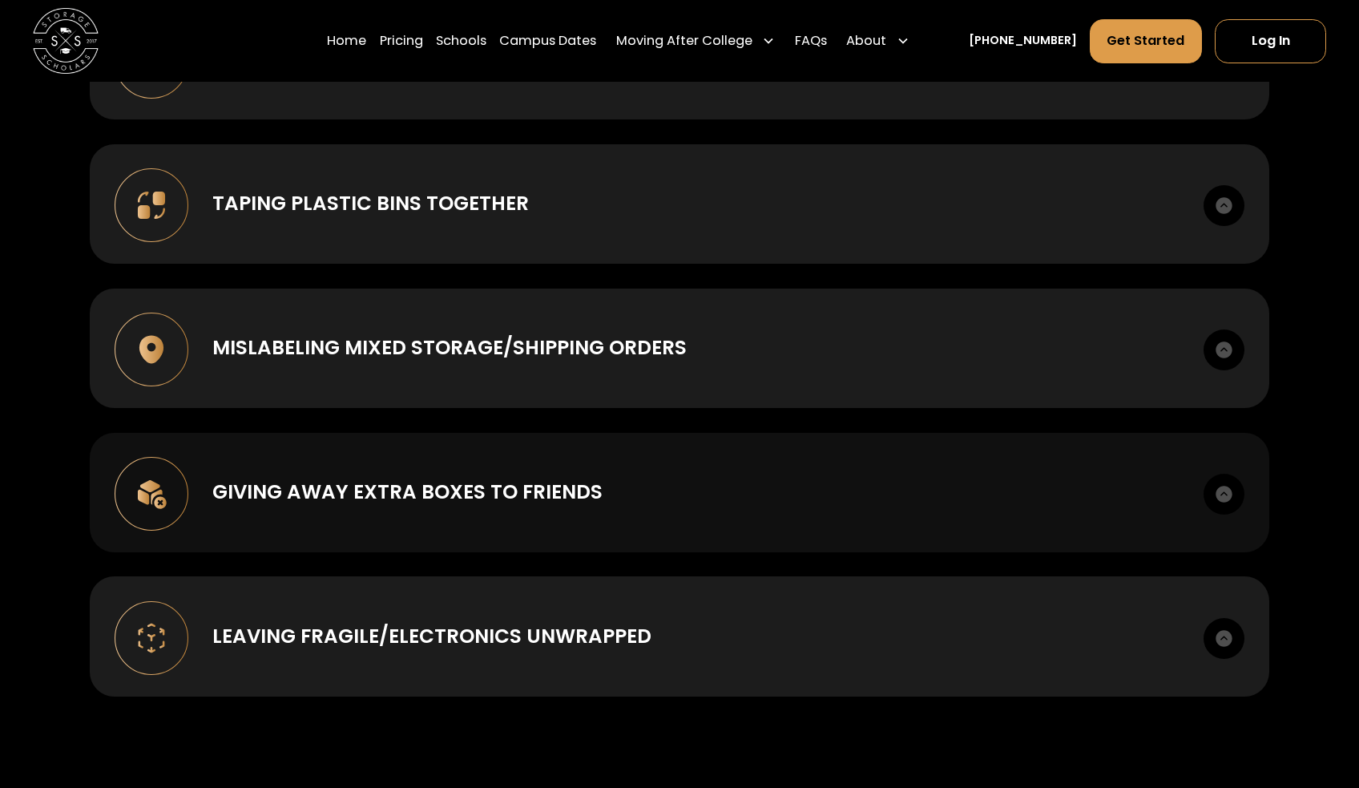
click at [1216, 483] on img at bounding box center [1224, 494] width 41 height 41
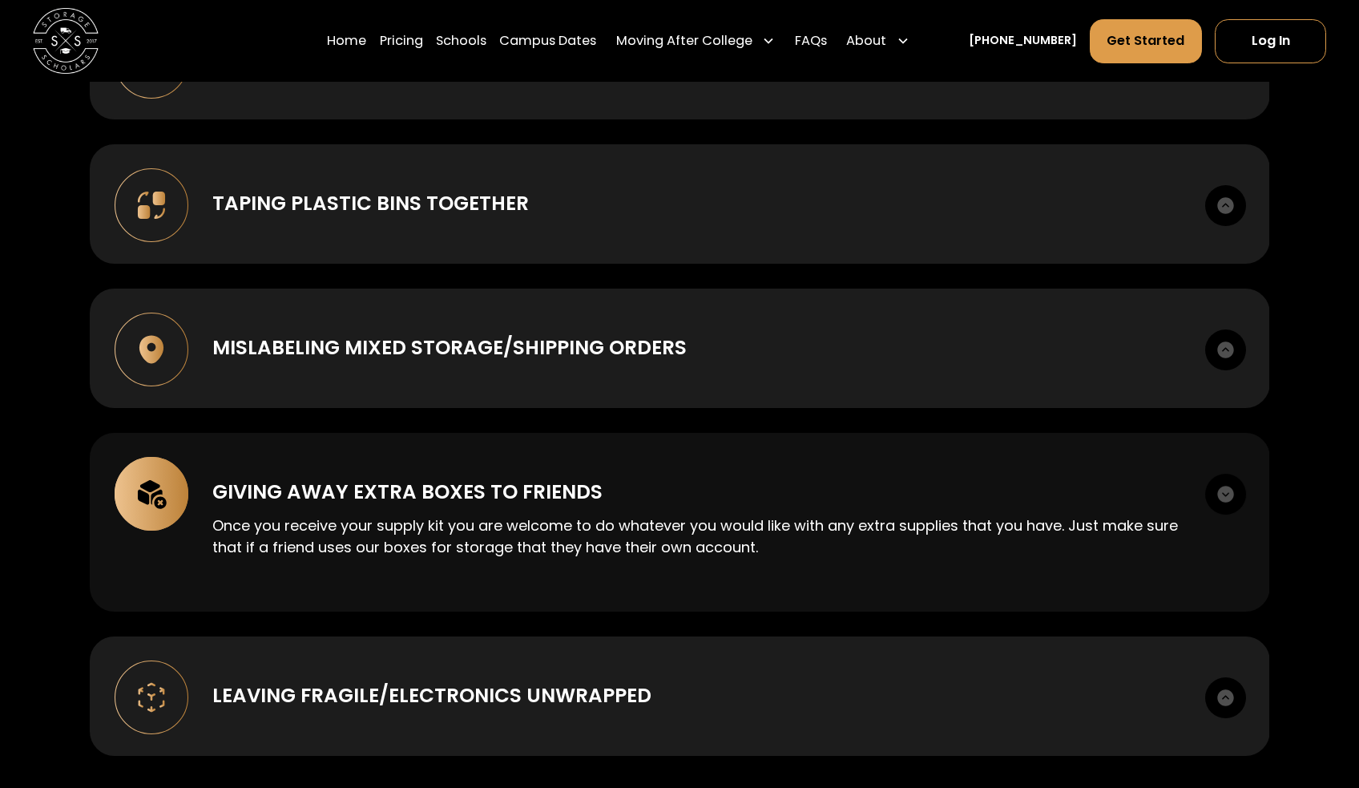
click at [1222, 482] on img at bounding box center [1226, 494] width 41 height 41
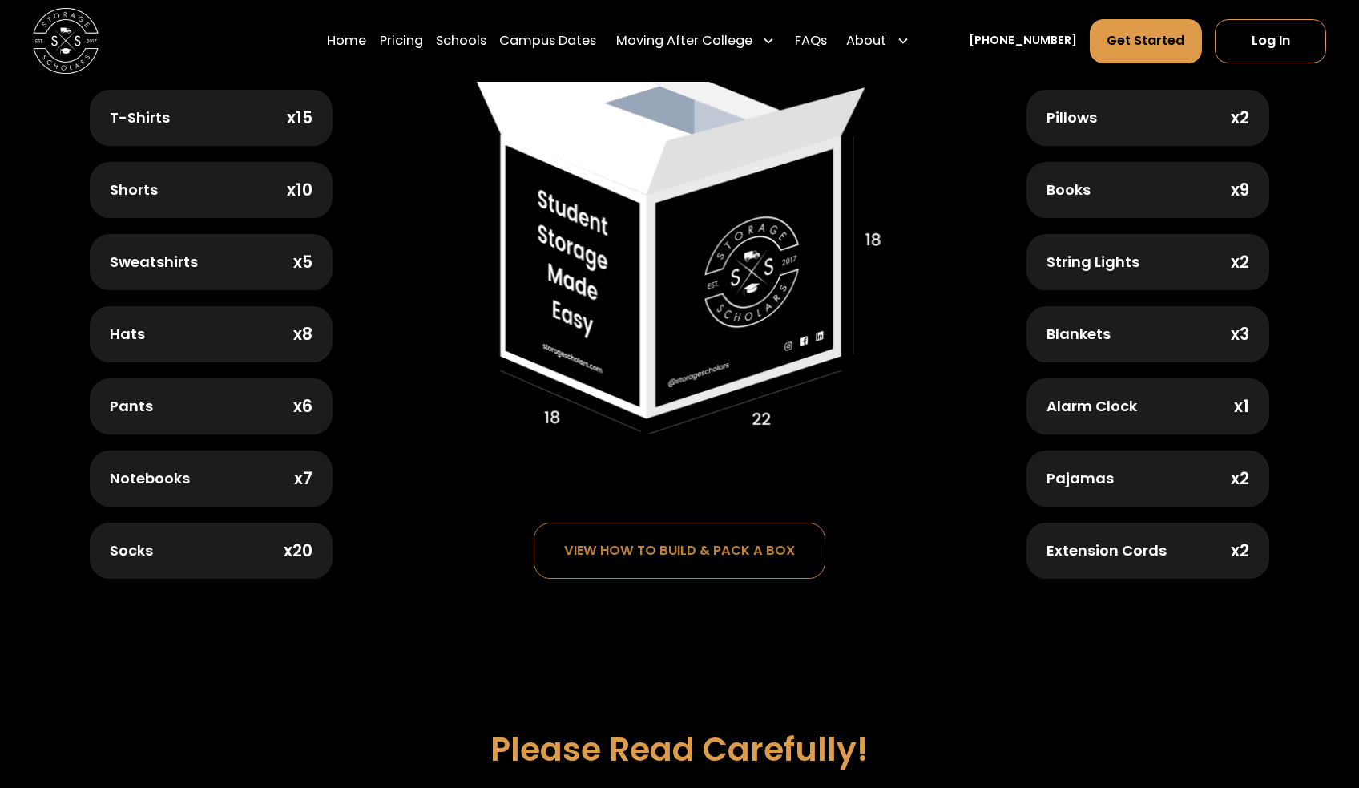
scroll to position [833, 0]
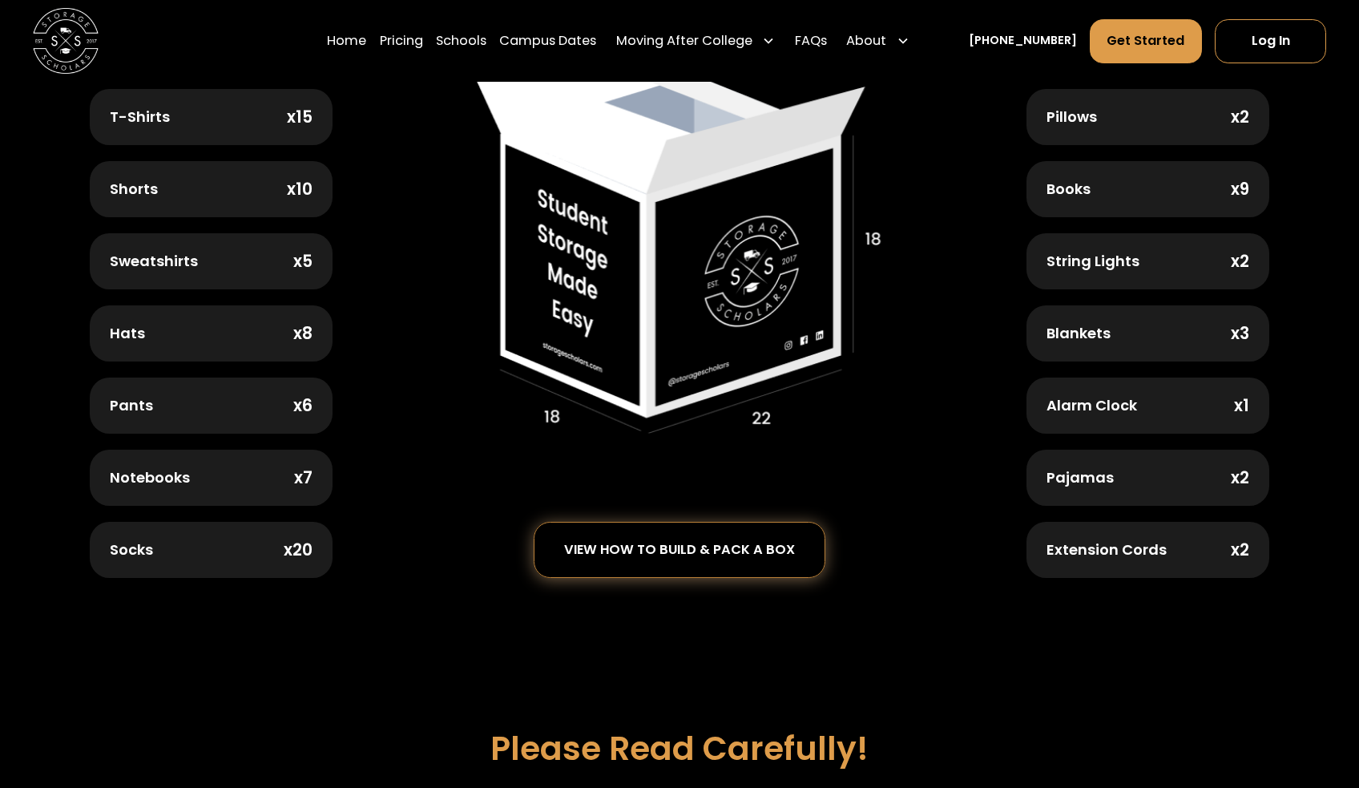
click at [704, 551] on div "view how to build & pack a box" at bounding box center [680, 550] width 290 height 54
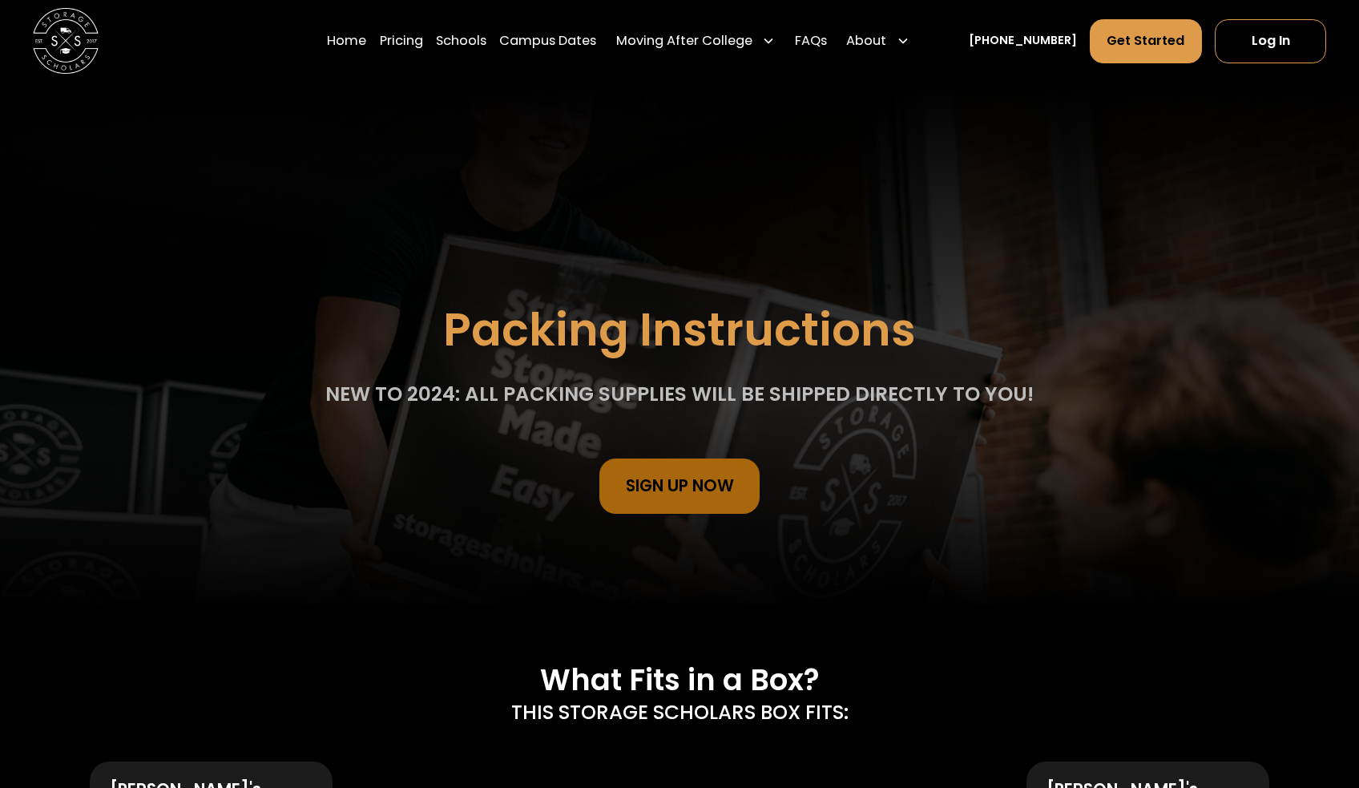
scroll to position [0, 0]
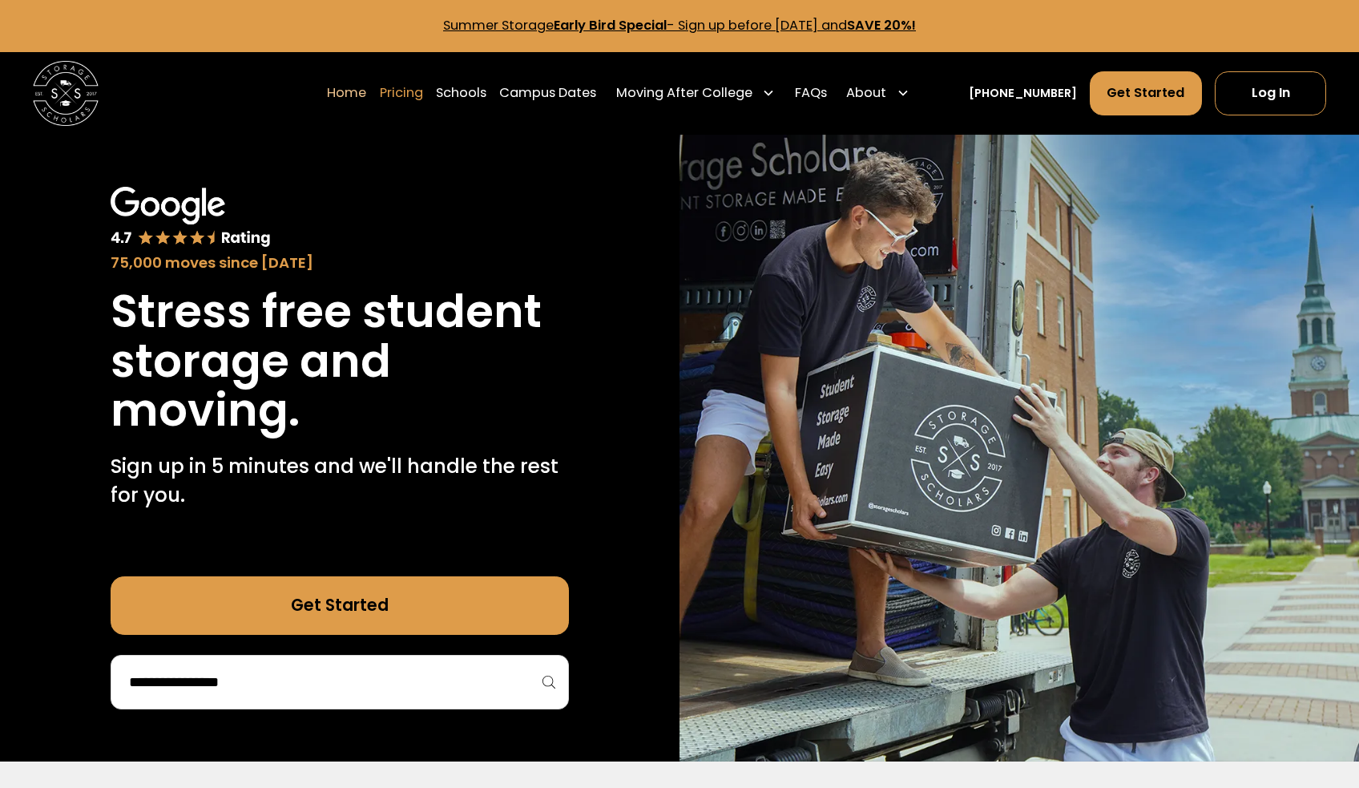
click at [422, 95] on link "Pricing" at bounding box center [401, 94] width 43 height 46
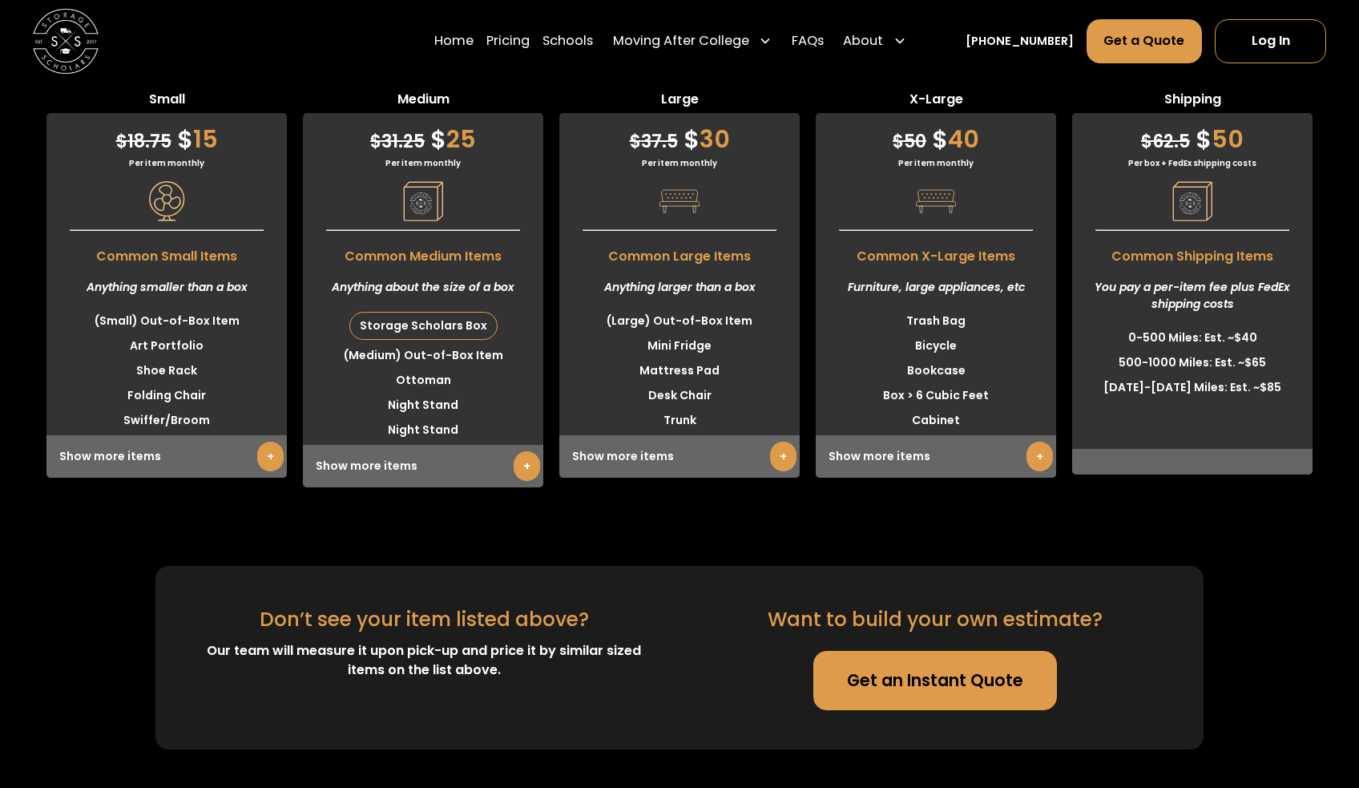
click at [273, 443] on link "+" at bounding box center [270, 457] width 26 height 30
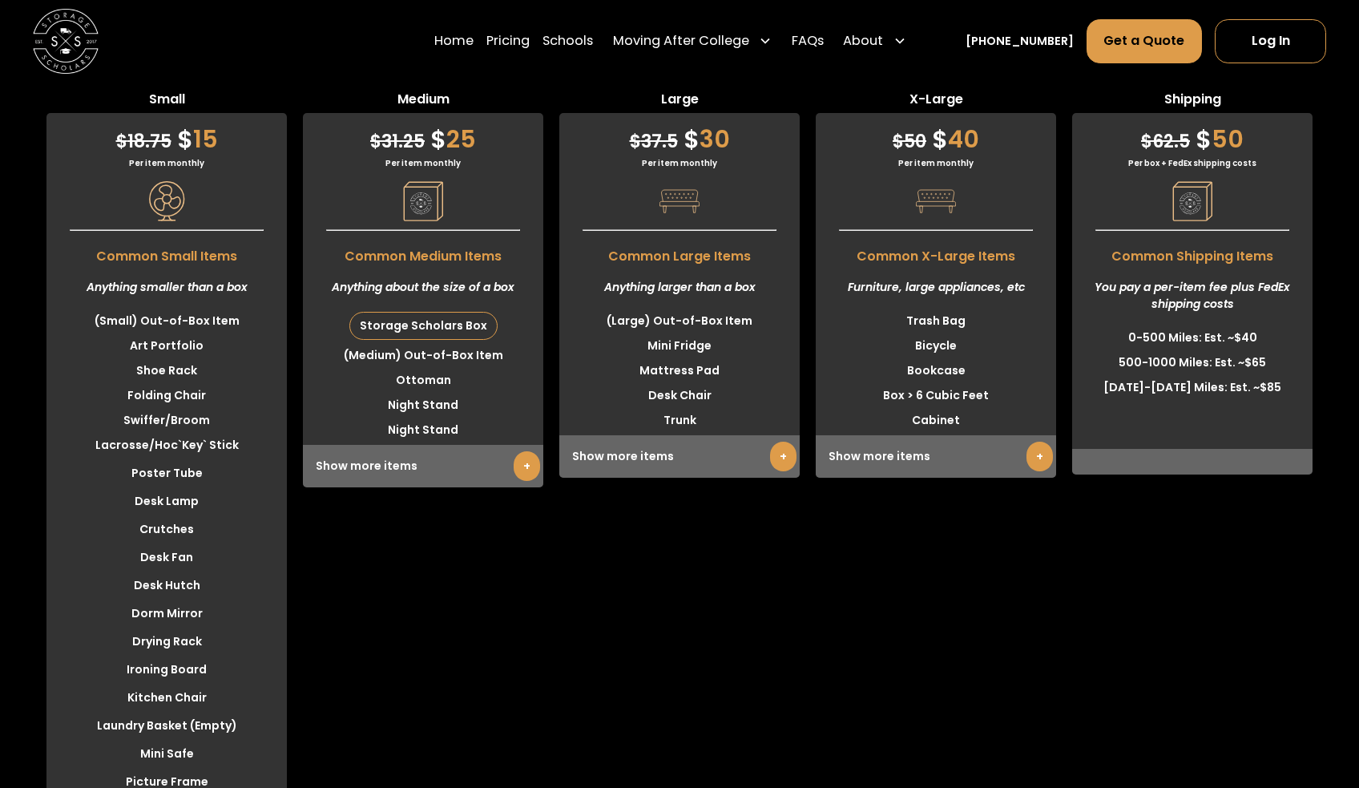
scroll to position [4312, 0]
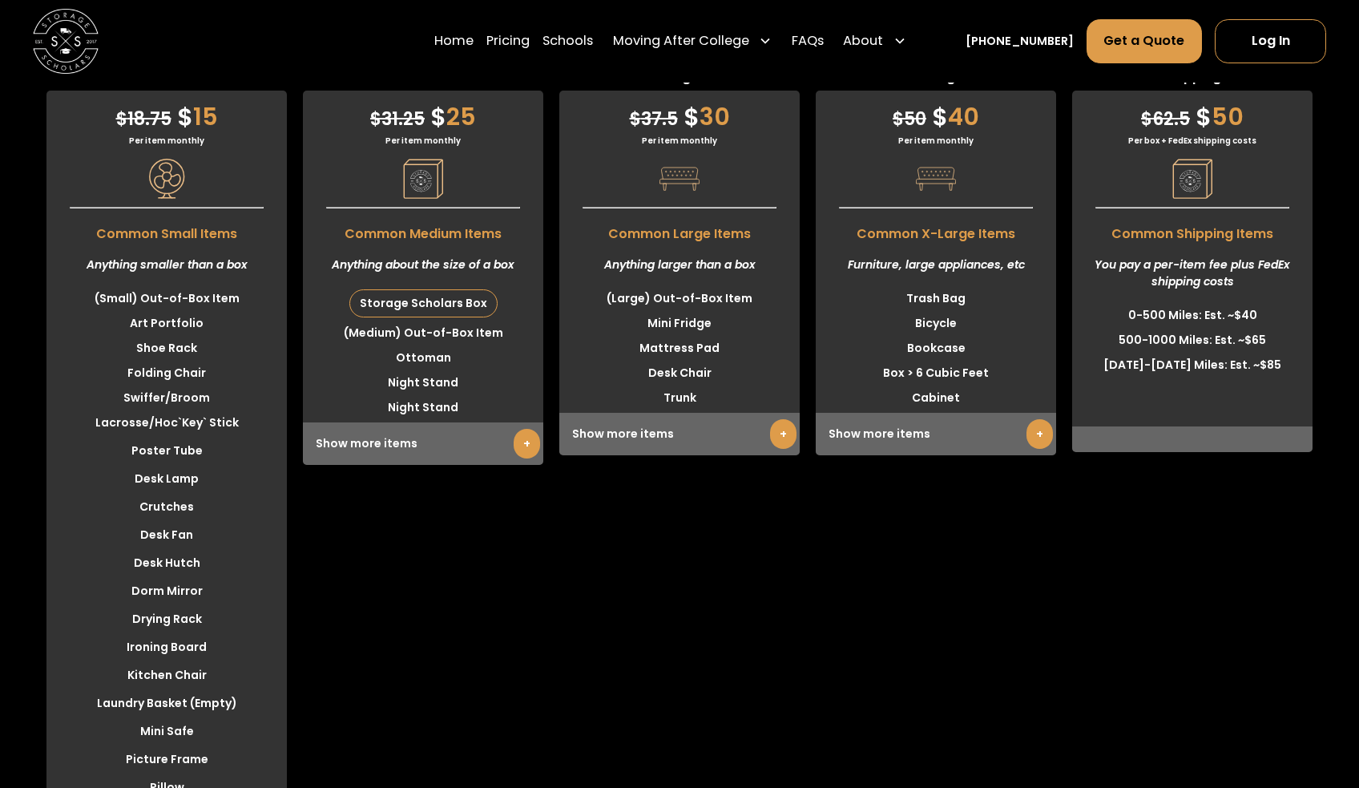
click at [783, 429] on link "+" at bounding box center [783, 434] width 26 height 30
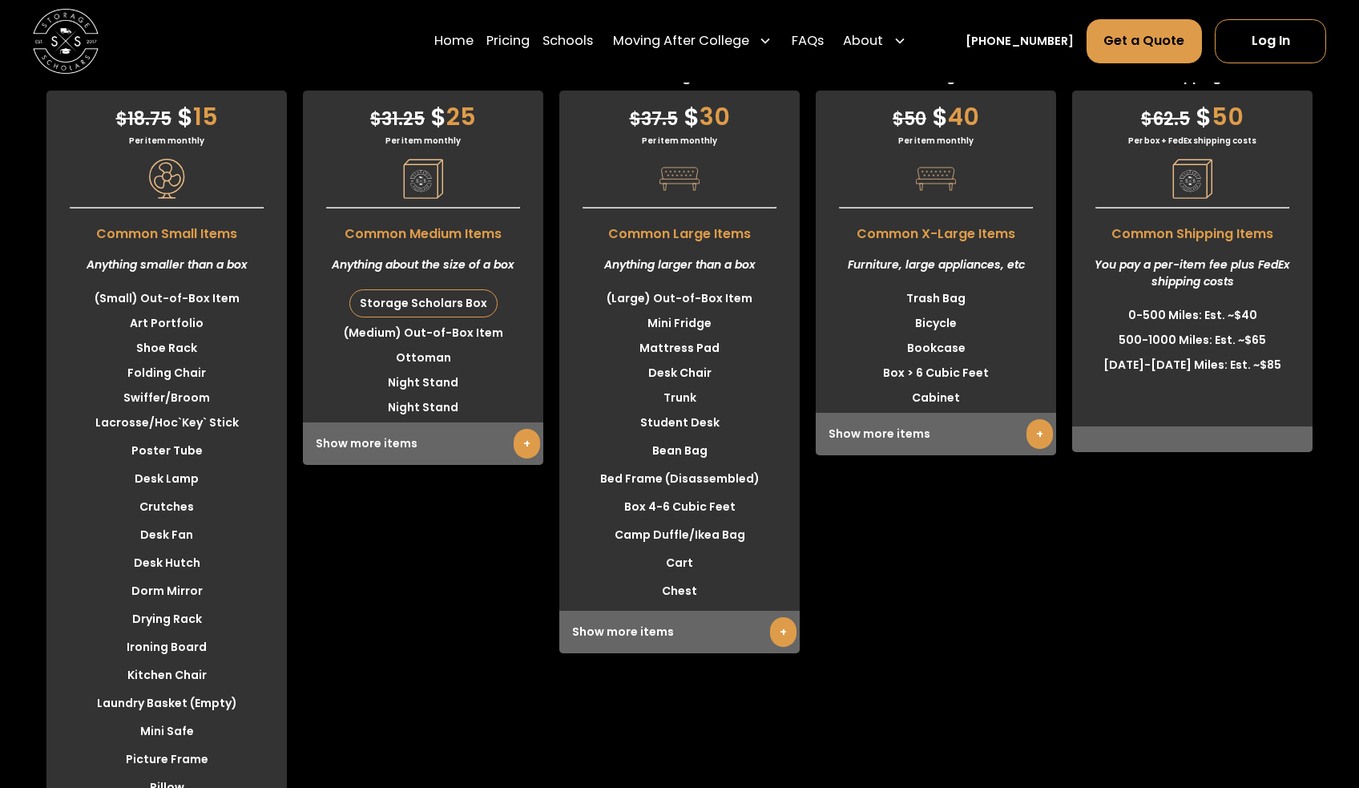
click at [1043, 422] on link "+" at bounding box center [1040, 434] width 26 height 30
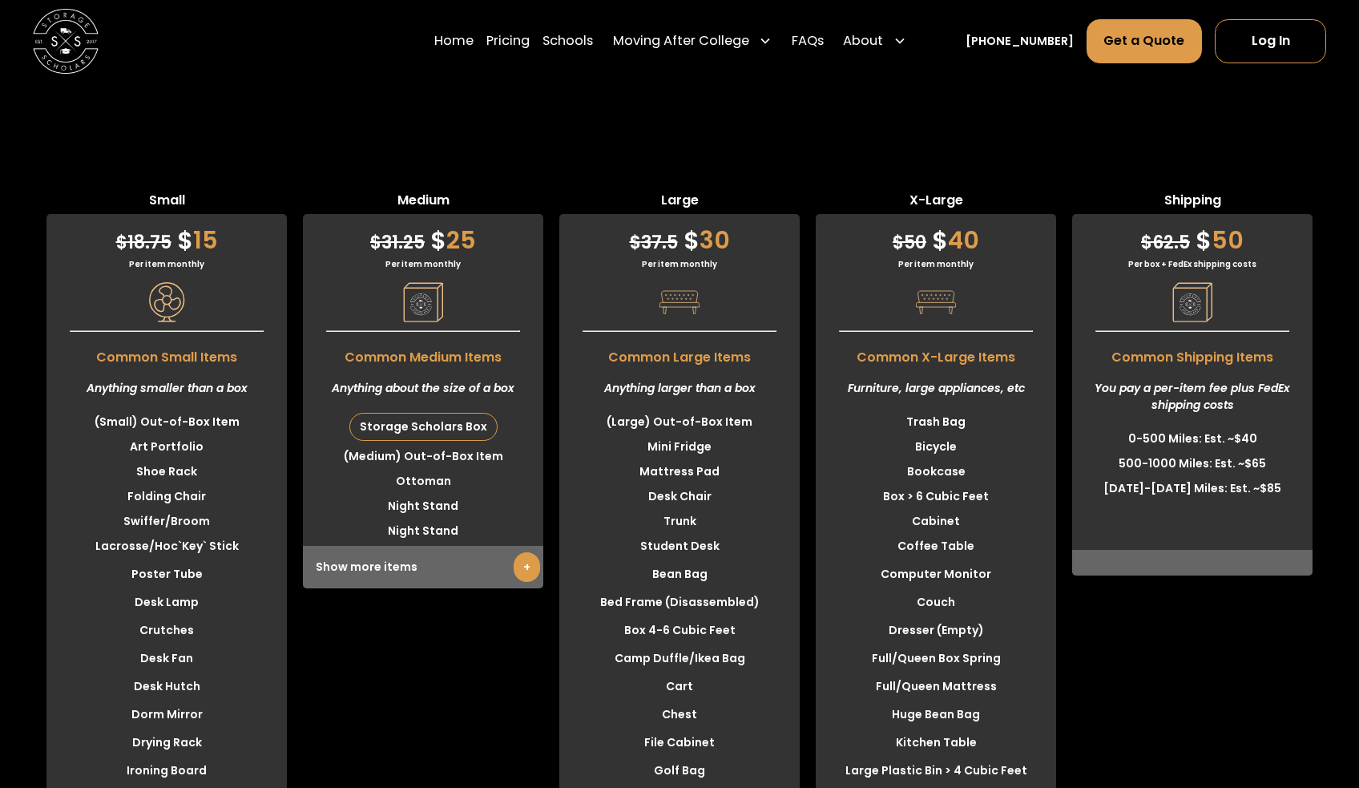
scroll to position [4198, 0]
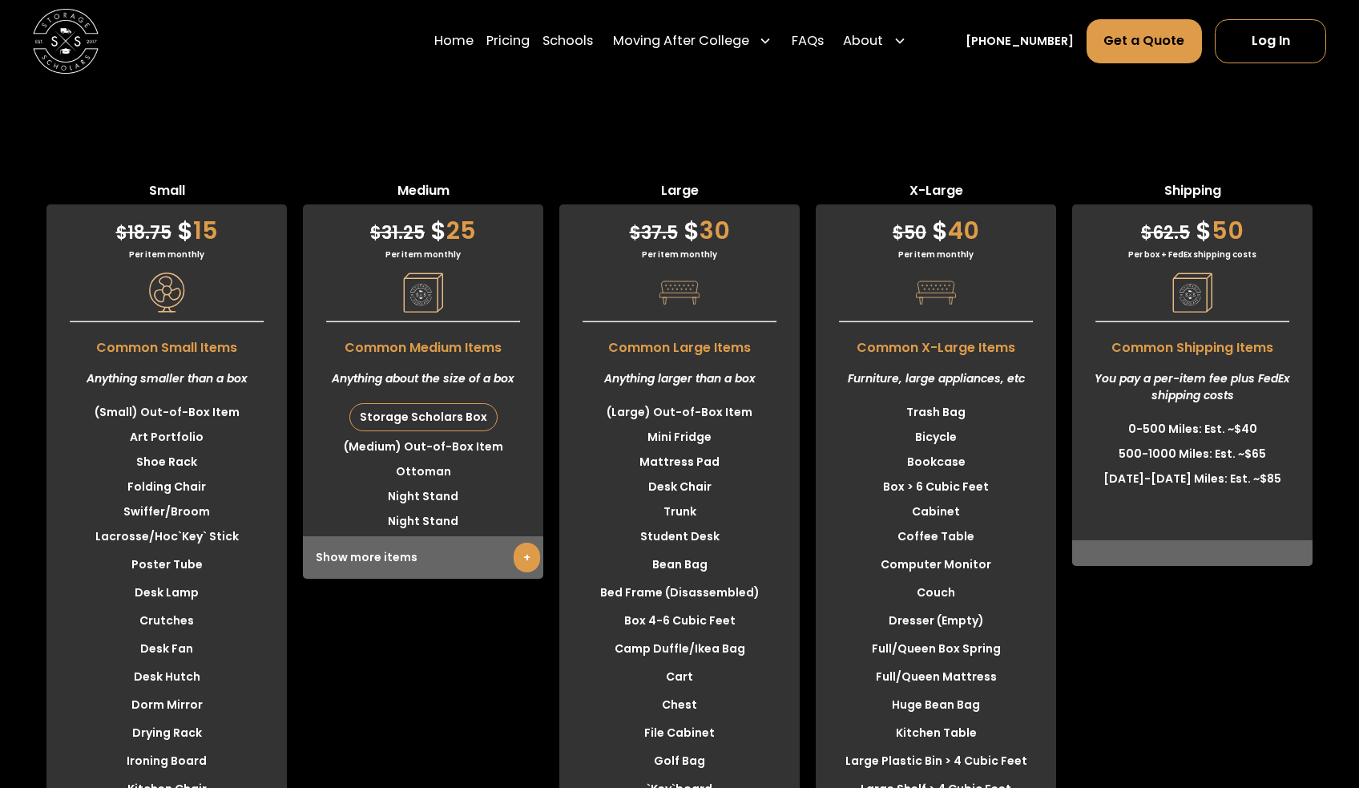
click at [529, 544] on link "+" at bounding box center [527, 558] width 26 height 30
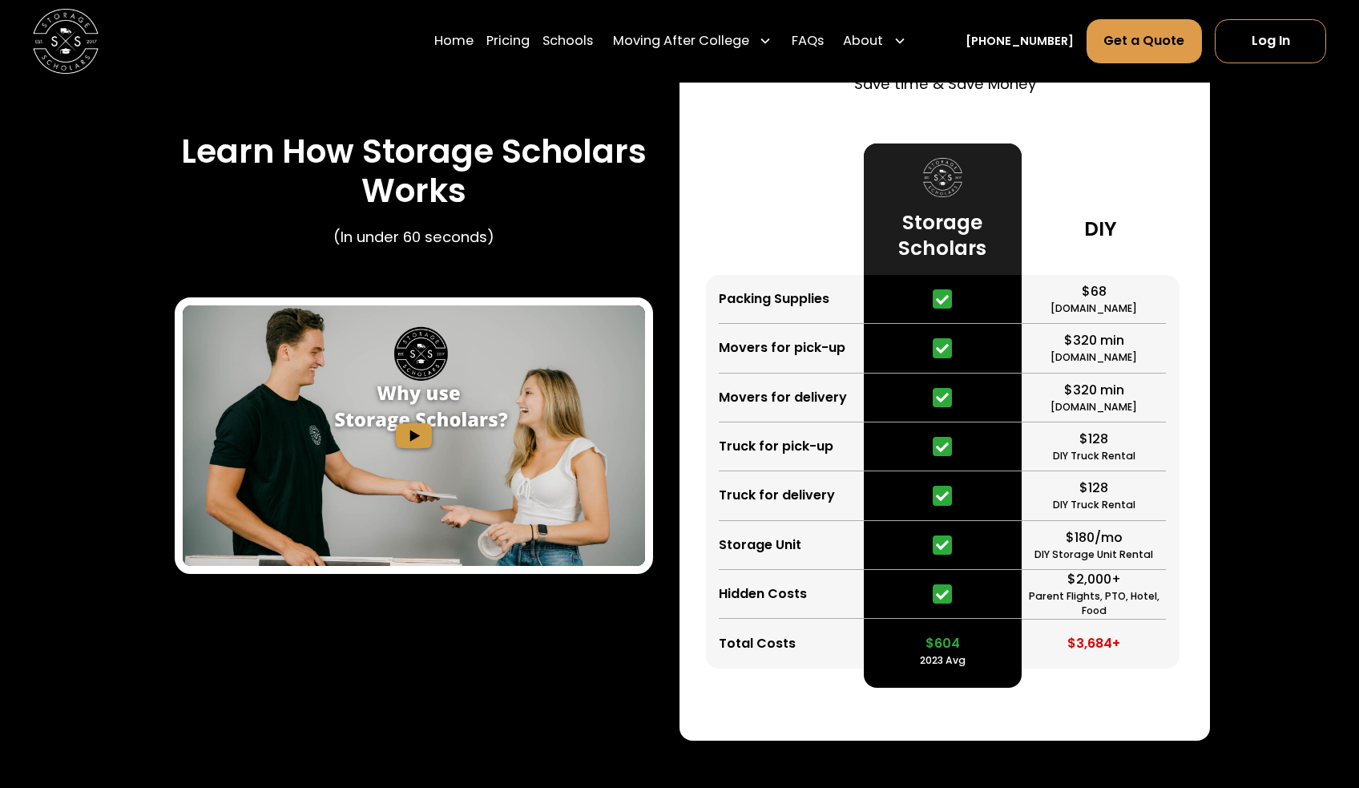
scroll to position [2591, 0]
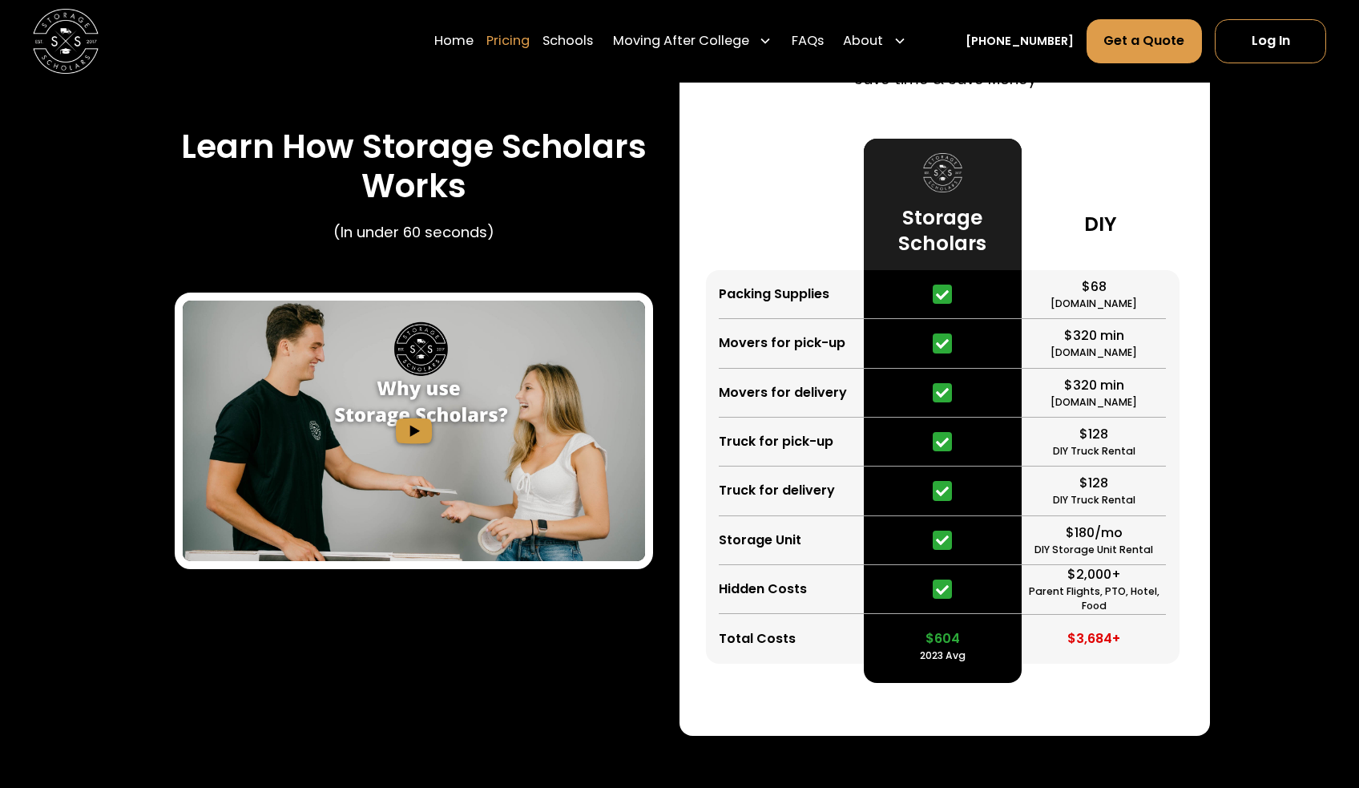
click at [530, 45] on link "Pricing" at bounding box center [508, 41] width 43 height 46
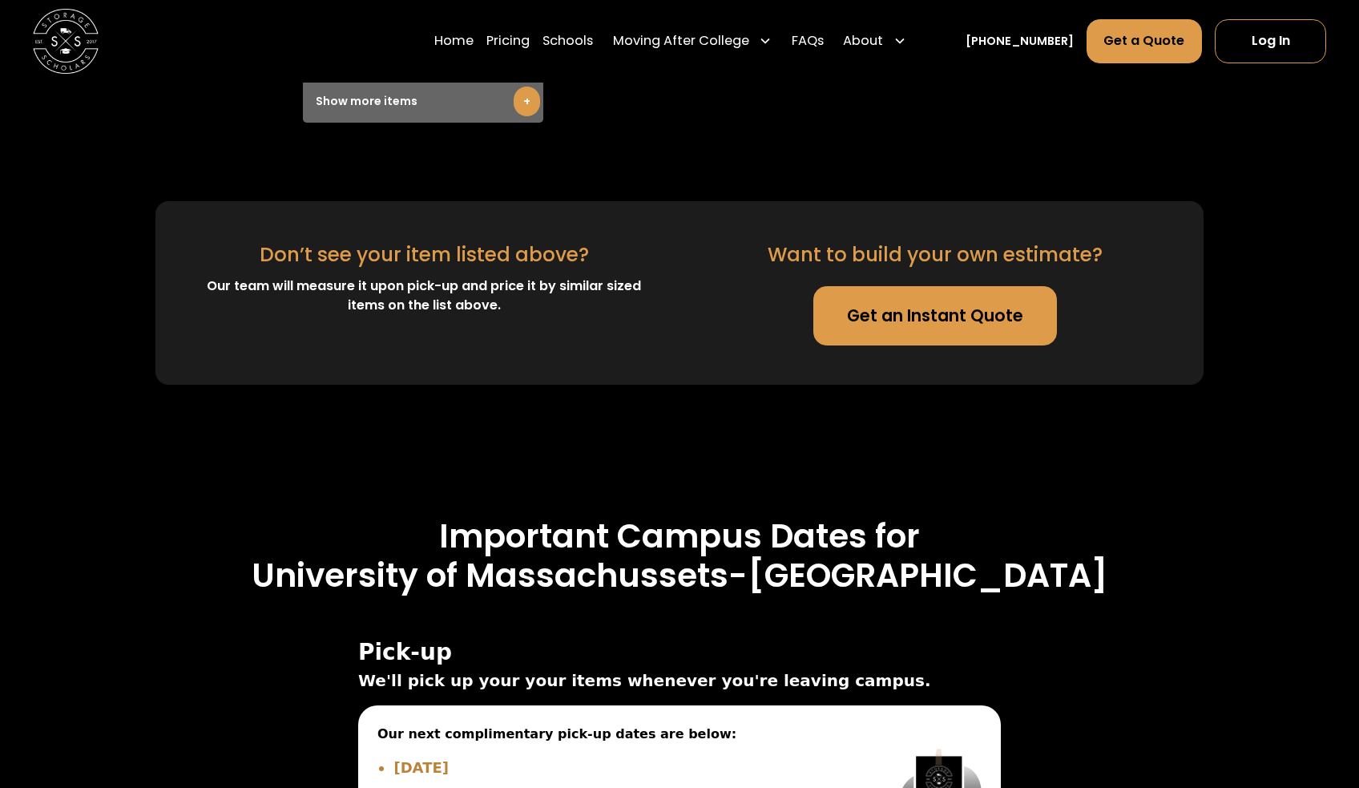
scroll to position [5342, 0]
click at [917, 297] on link "Get an Instant Quote" at bounding box center [936, 314] width 244 height 59
click at [824, 36] on link "FAQs" at bounding box center [808, 41] width 32 height 46
